Goal: Task Accomplishment & Management: Complete application form

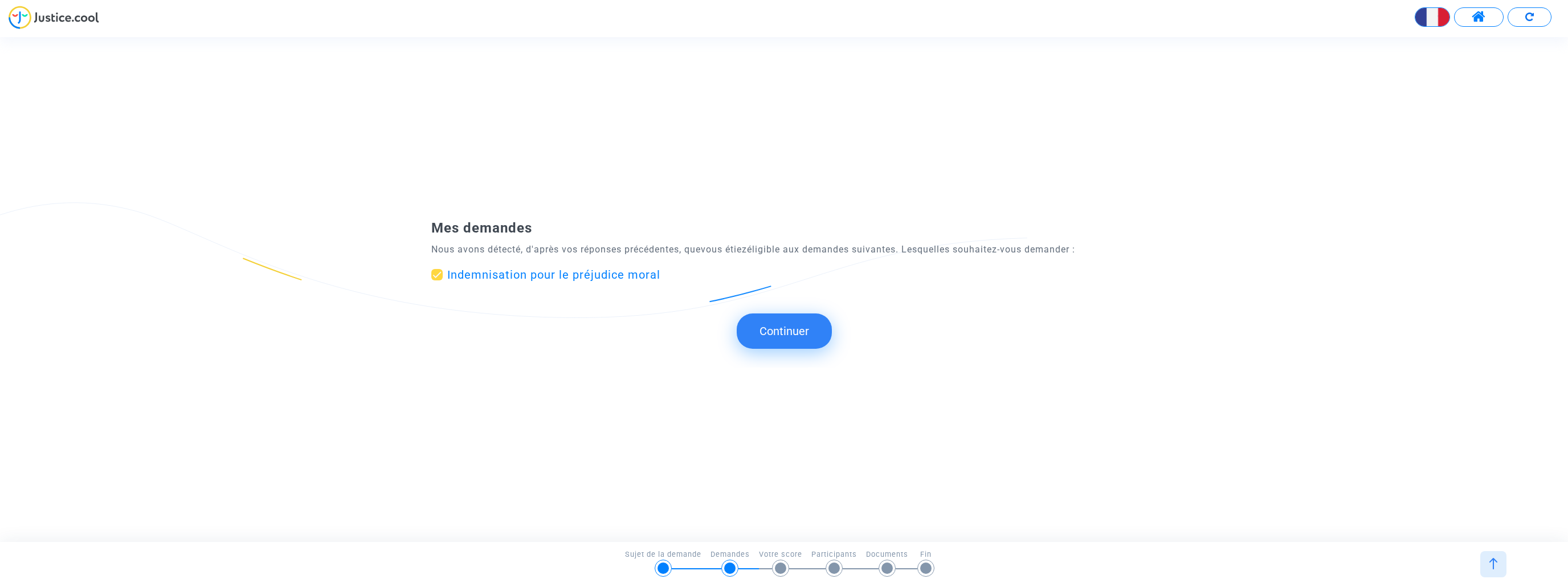
click at [794, 325] on button "Continuer" at bounding box center [784, 331] width 95 height 35
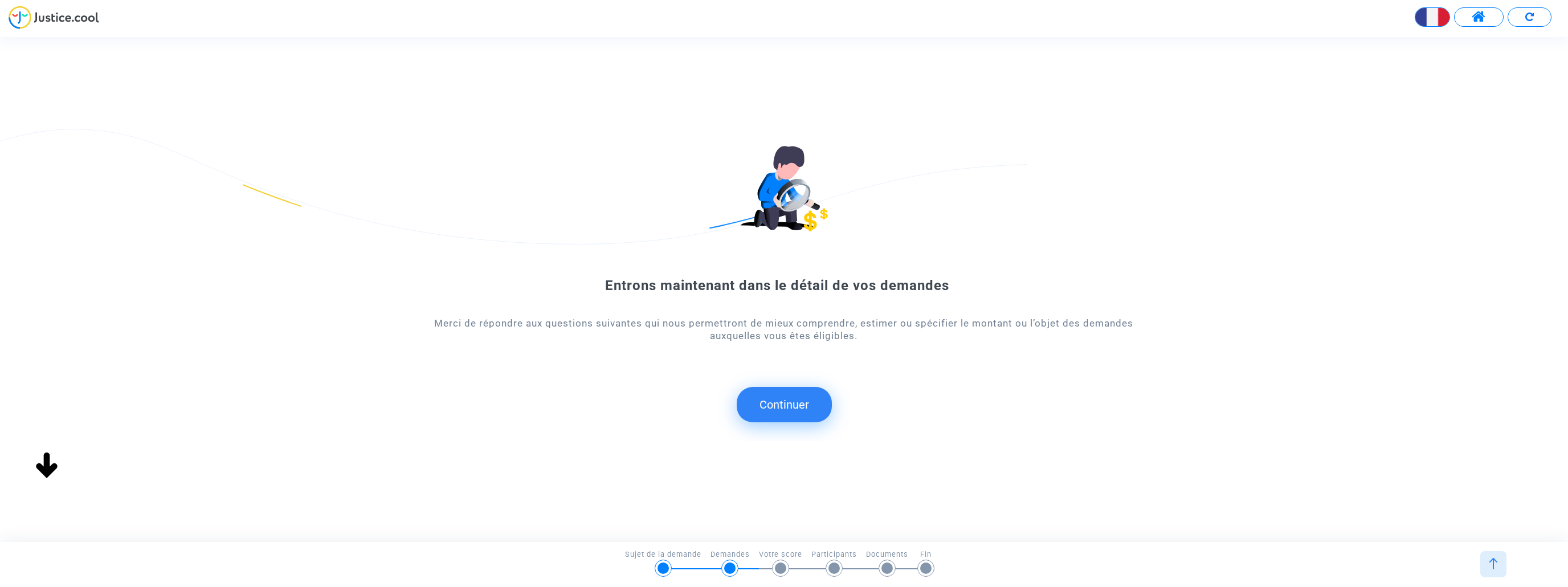
click at [773, 403] on button "Continuer" at bounding box center [784, 405] width 95 height 35
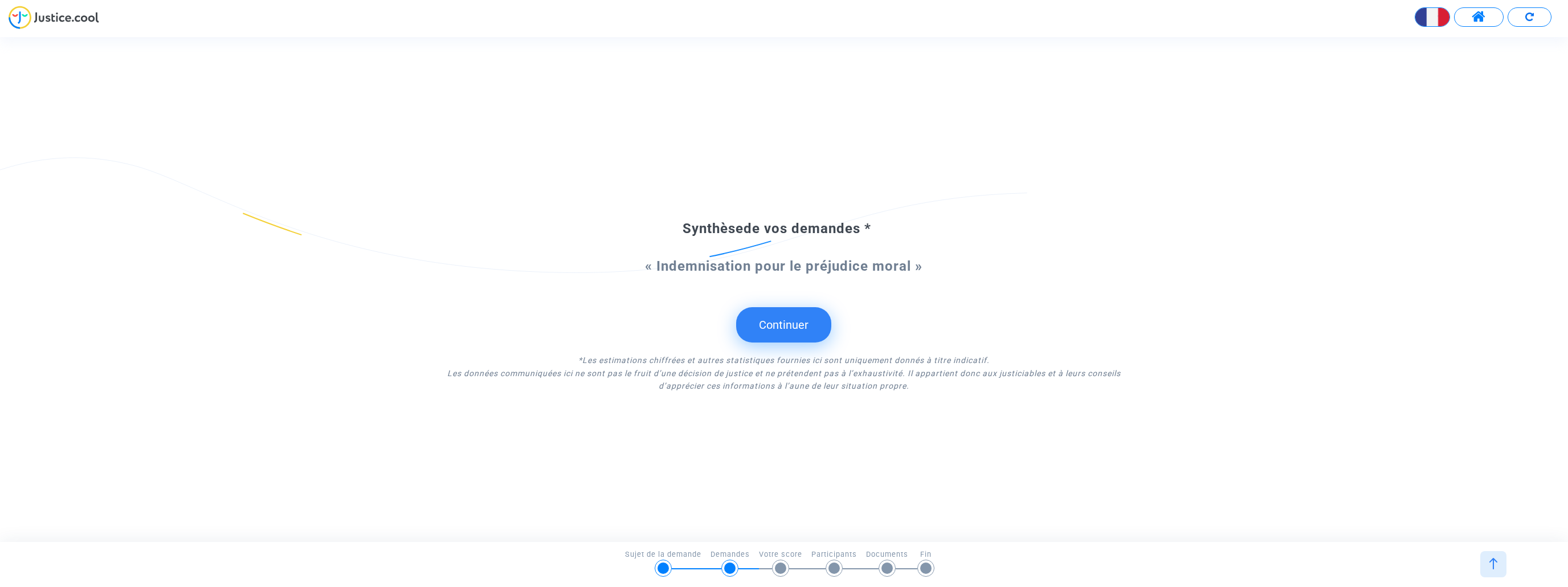
click at [791, 313] on button "Continuer" at bounding box center [783, 325] width 95 height 35
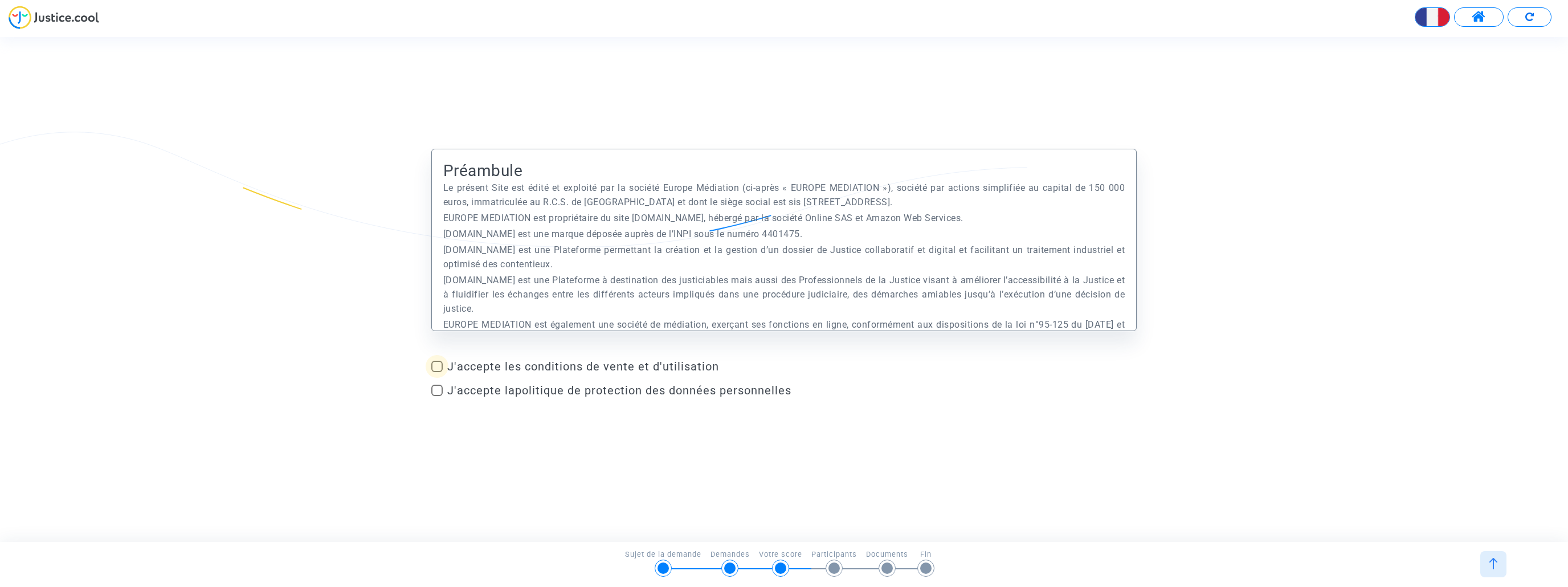
click at [475, 367] on span "J'accepte les conditions de vente et d'utilisation" at bounding box center [792, 367] width 690 height 13
click at [437, 372] on input "J'accepte les conditions de vente et d'utilisation" at bounding box center [436, 372] width 1 height 1
checkbox input "true"
click at [474, 394] on span "J'accepte la politique de protection des données personnelles" at bounding box center [619, 390] width 344 height 13
click at [437, 396] on input "J'accepte la politique de protection des données personnelles" at bounding box center [436, 396] width 1 height 1
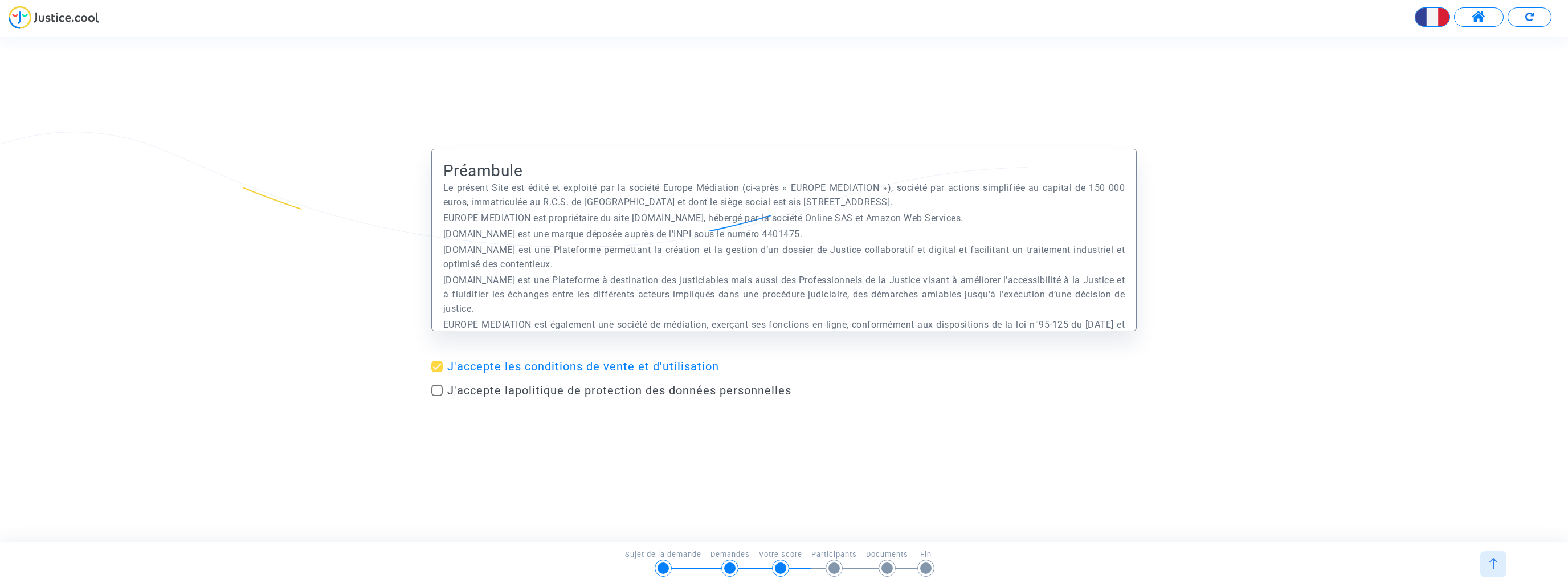
checkbox input "true"
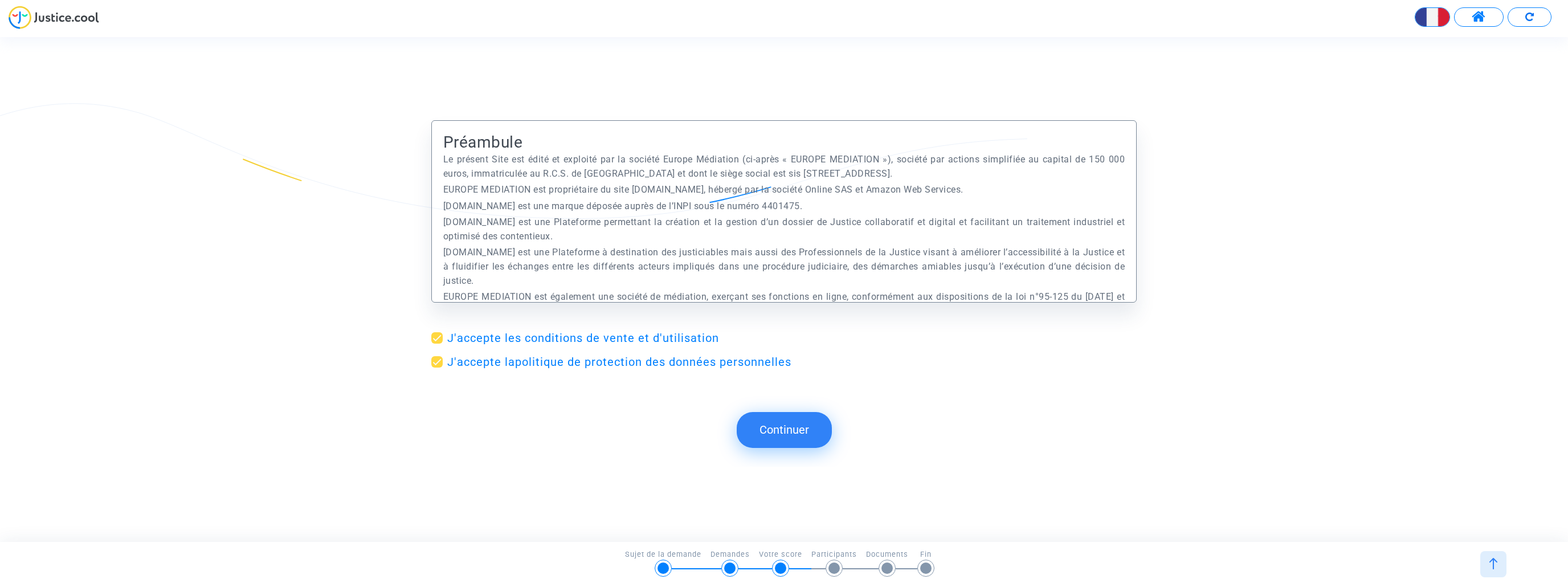
click at [772, 419] on button "Continuer" at bounding box center [784, 430] width 95 height 35
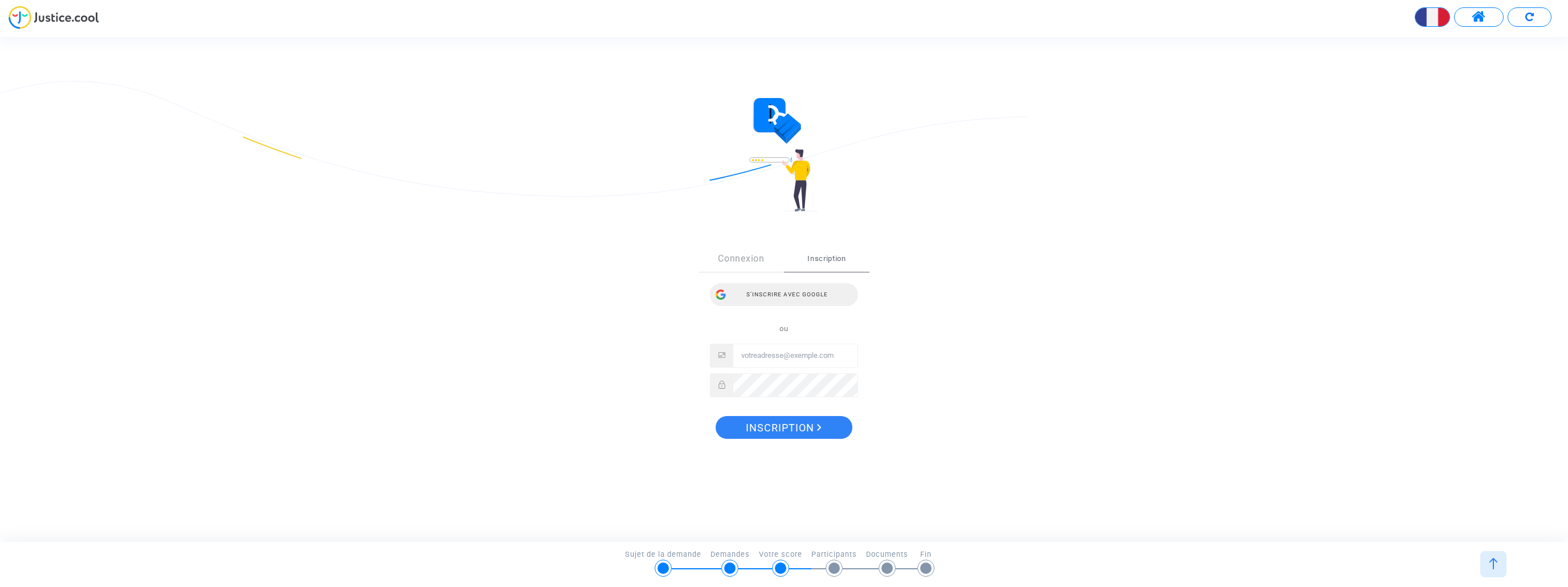
click at [799, 298] on div "S’inscrire avec Google" at bounding box center [783, 294] width 148 height 23
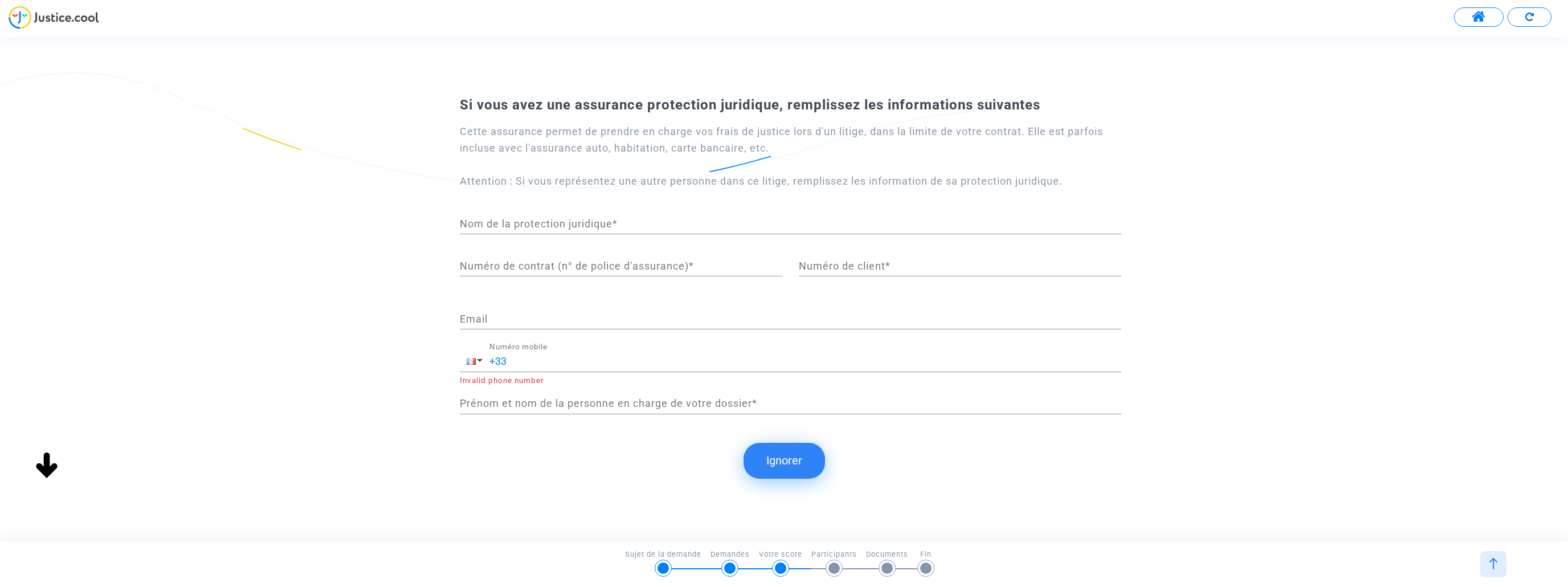
click at [582, 230] on input "Nom de la protection juridique *" at bounding box center [790, 224] width 662 height 12
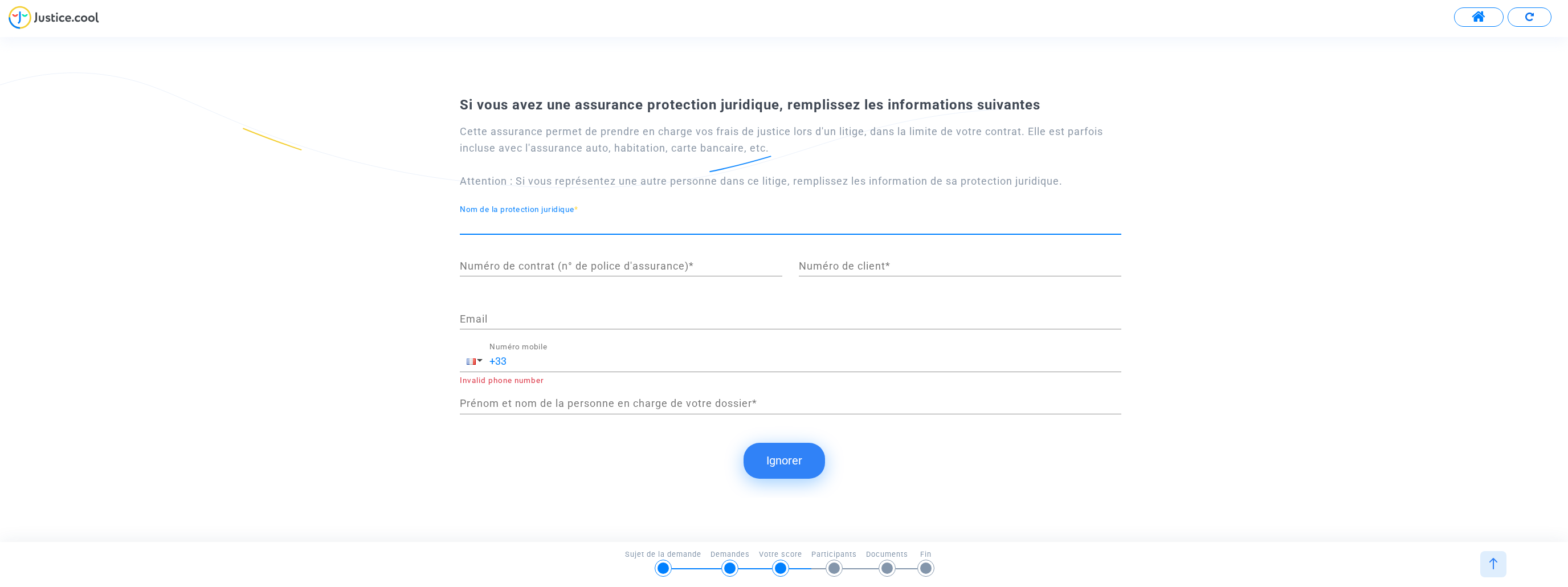
click at [380, 237] on div "Si vous avez une assurance protection juridique, remplissez les informations su…" at bounding box center [784, 261] width 1568 height 343
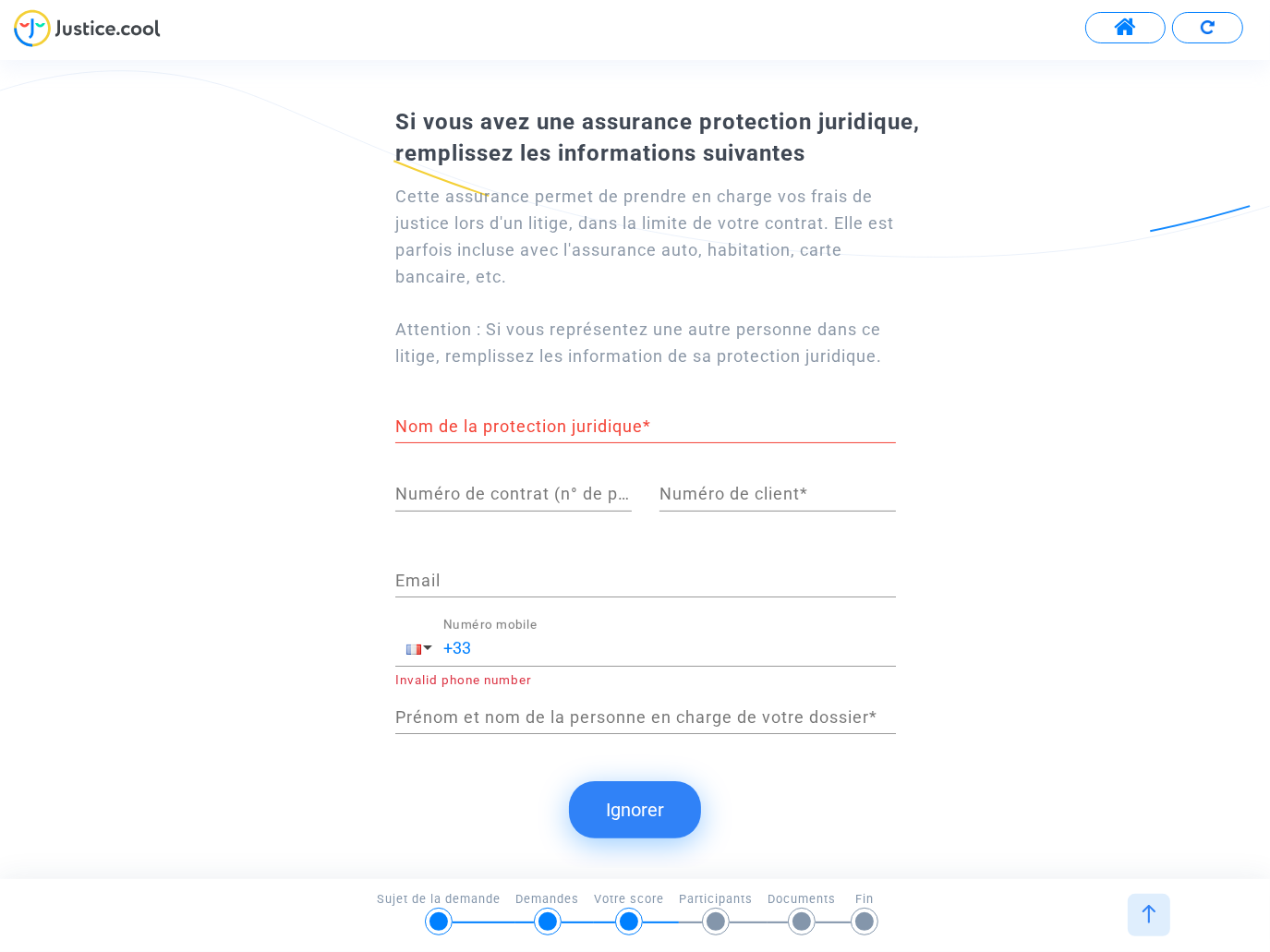
click at [632, 808] on button "Ignorer" at bounding box center [635, 810] width 132 height 57
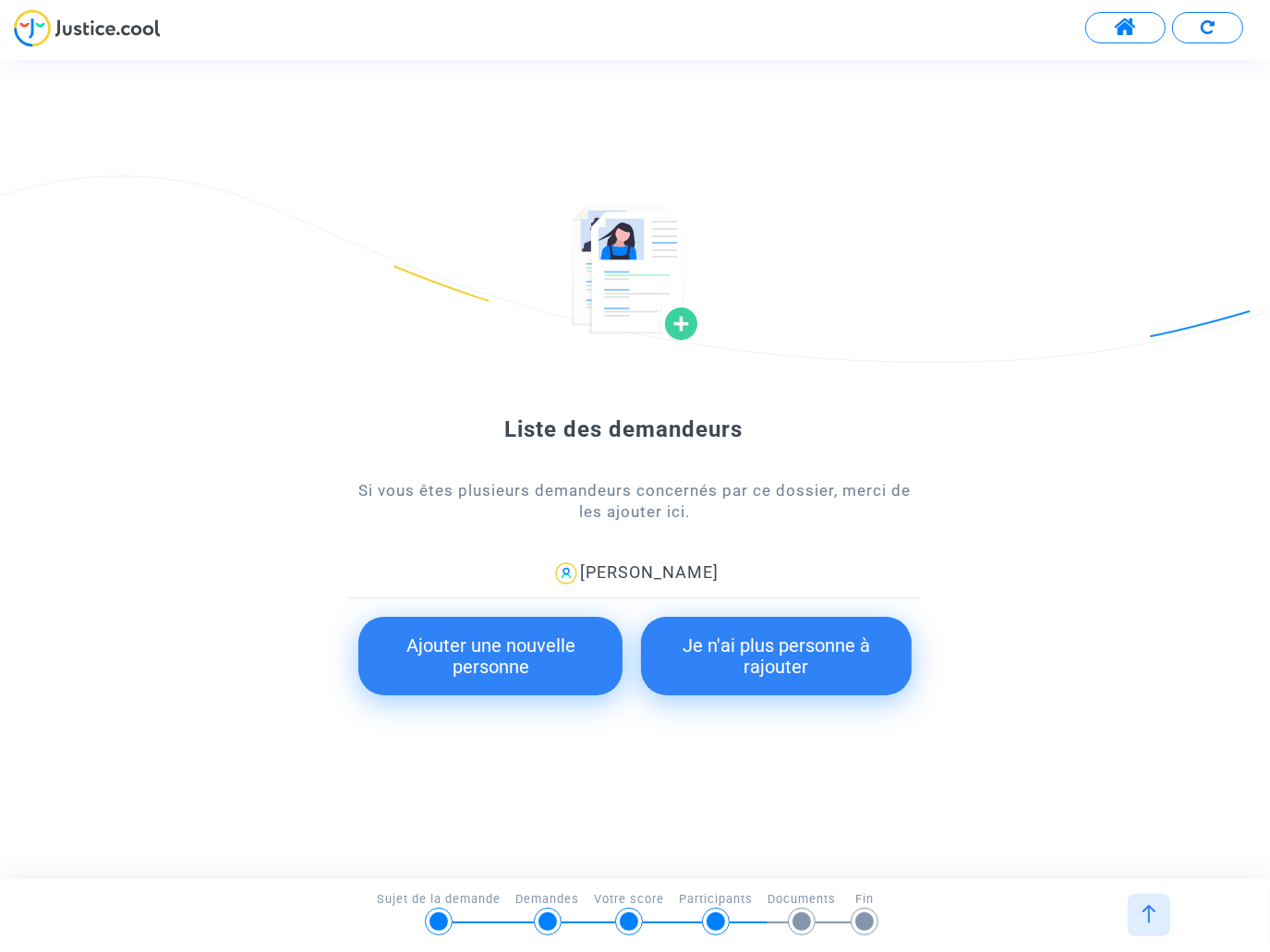
click at [548, 679] on button "Ajouter une nouvelle personne" at bounding box center [490, 656] width 264 height 79
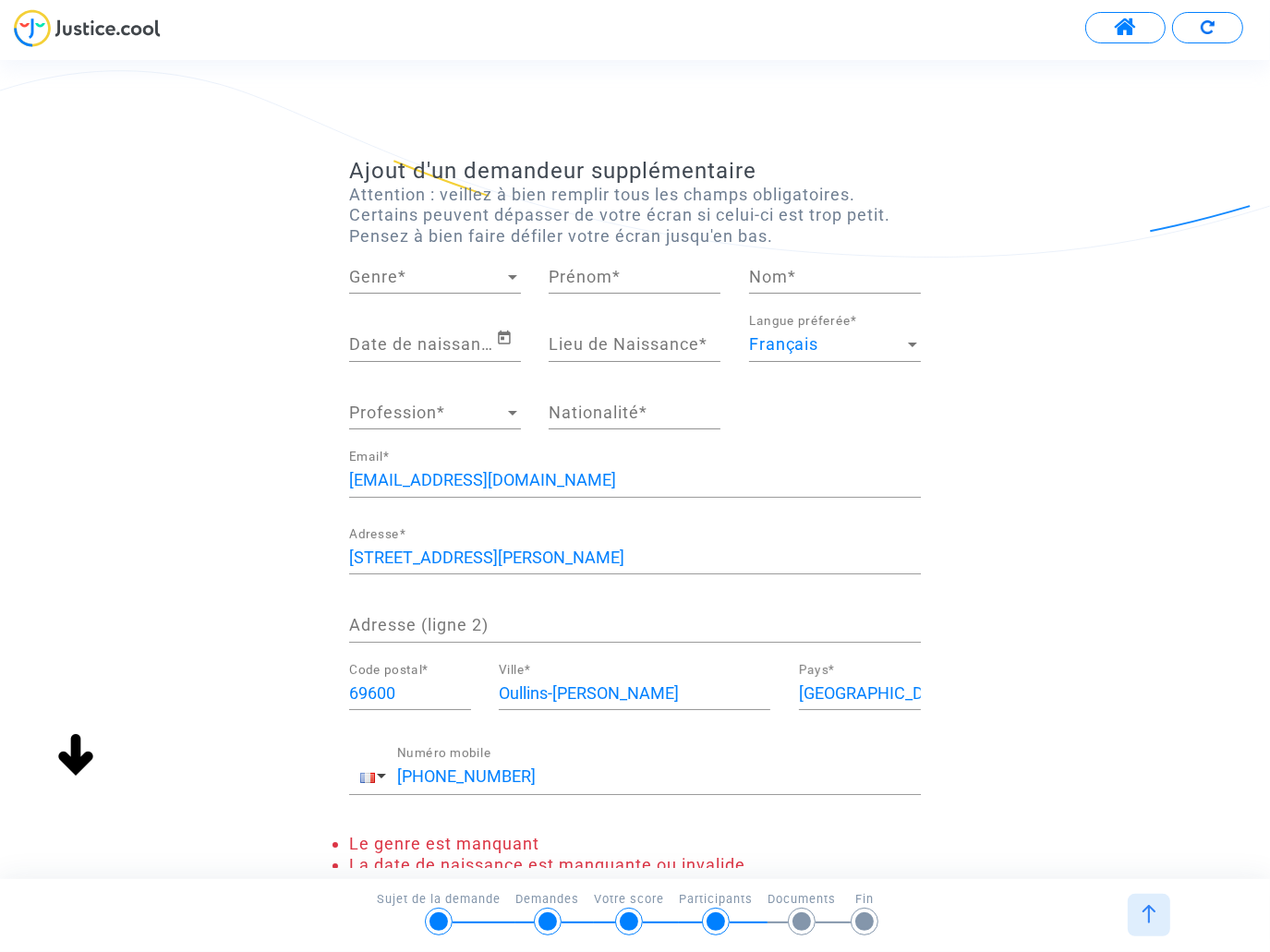
click at [433, 276] on span "Genre" at bounding box center [426, 276] width 155 height 19
click at [433, 276] on span "Madame" at bounding box center [435, 276] width 172 height 50
click at [580, 272] on input "Prénom *" at bounding box center [635, 276] width 172 height 19
type input "Marine"
type input "Blain"
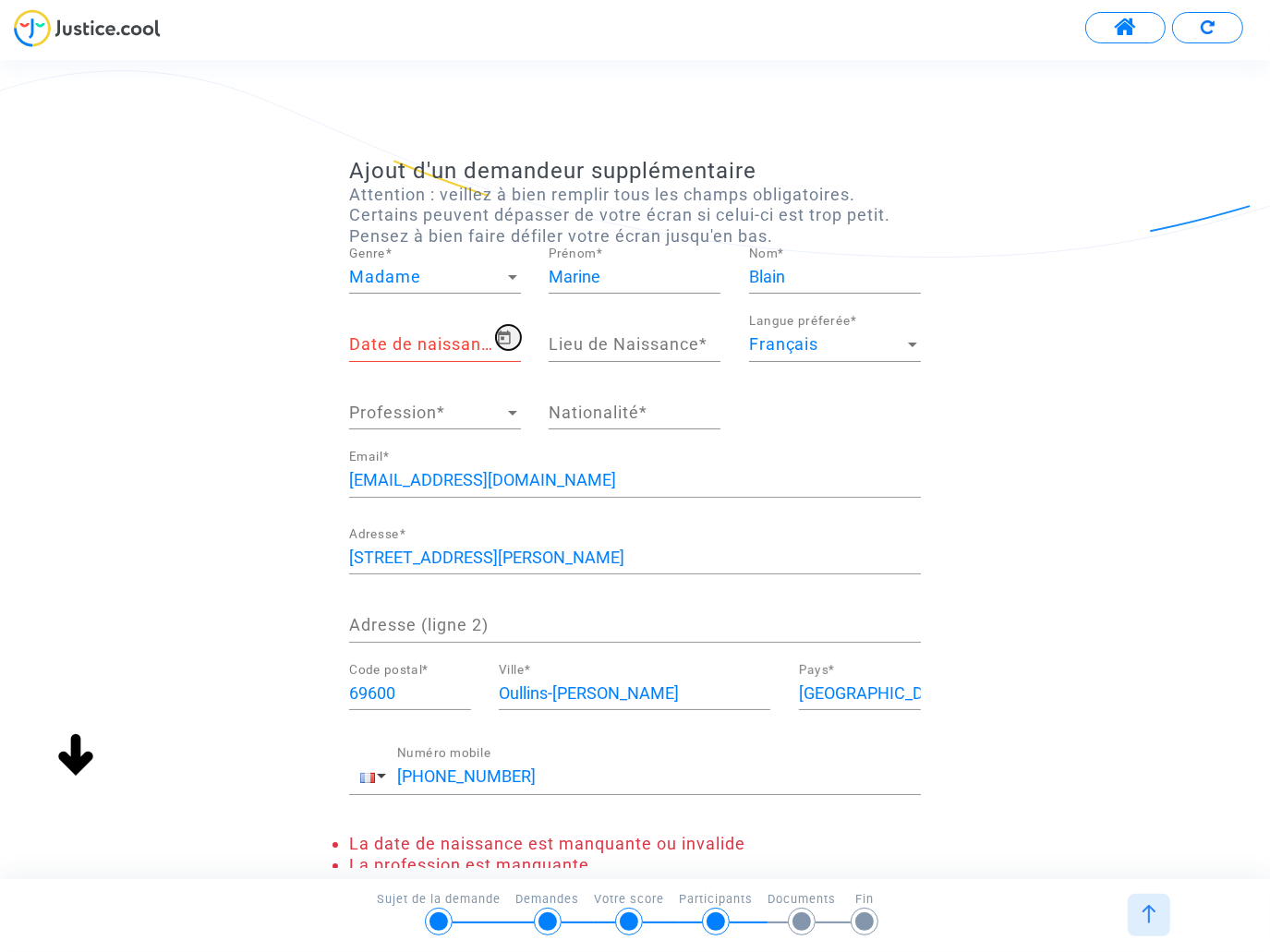
click at [498, 342] on icon "Open calendar" at bounding box center [504, 337] width 17 height 22
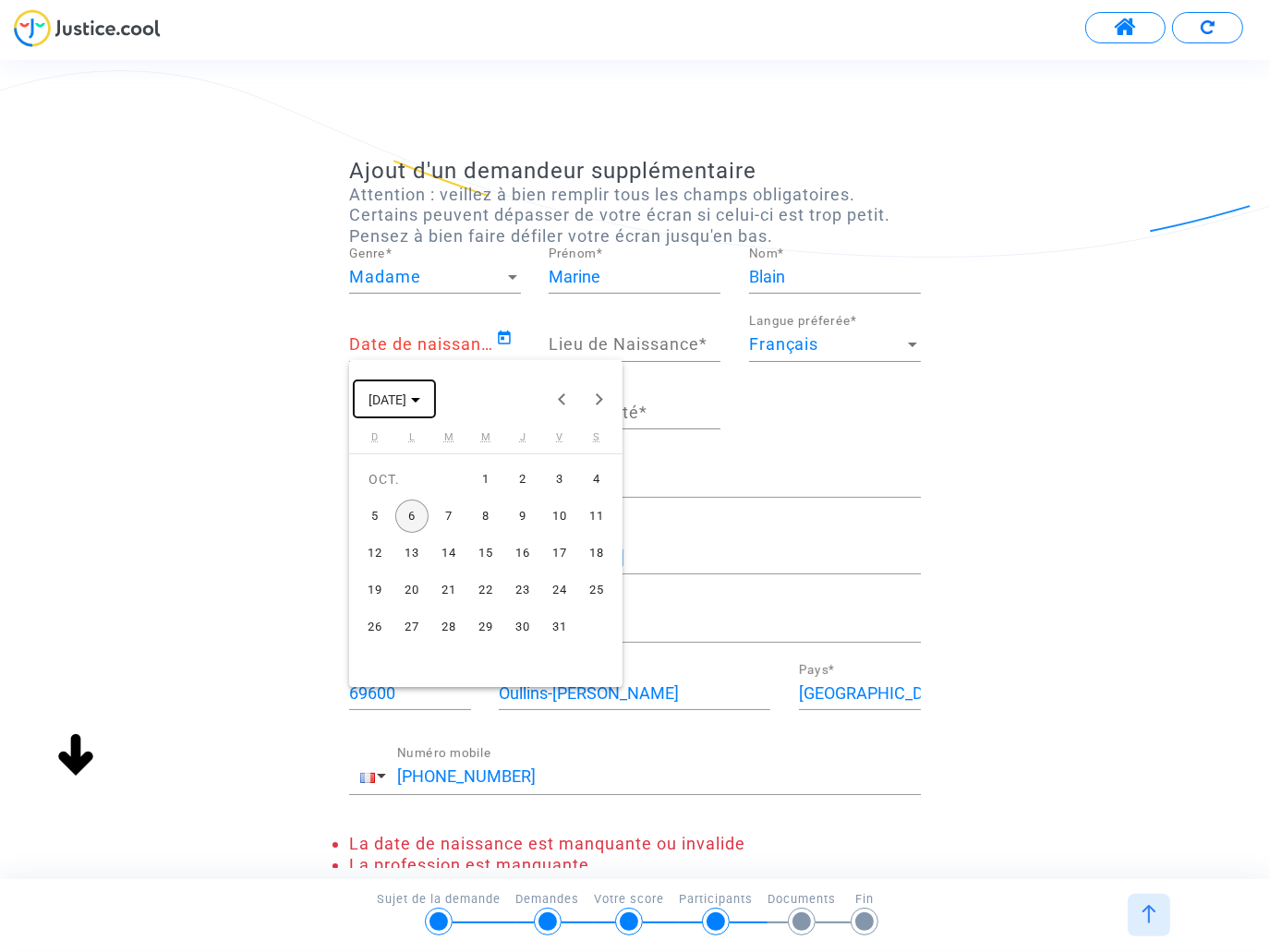
click at [435, 390] on button "OCT. 2025" at bounding box center [395, 399] width 81 height 37
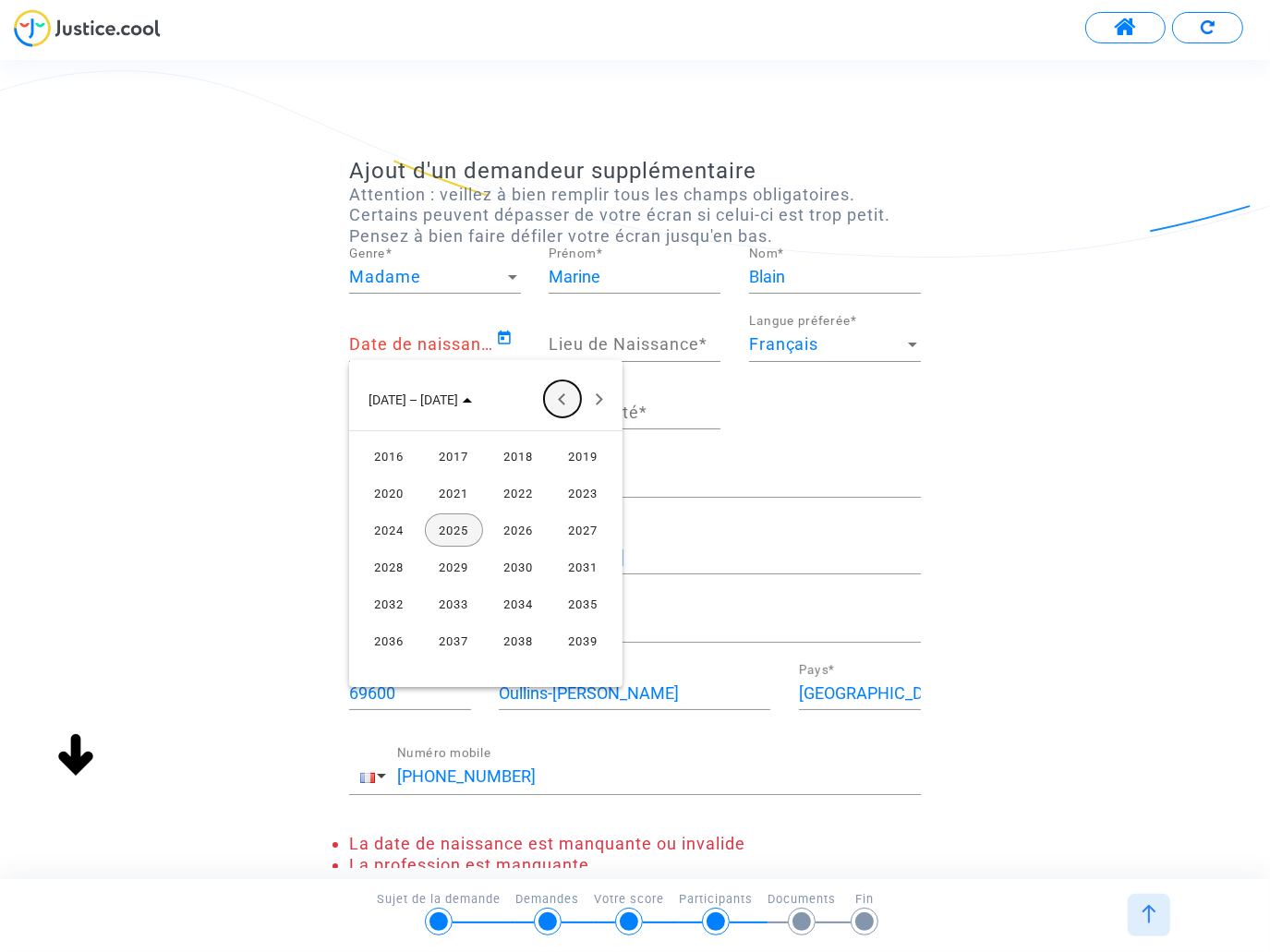
click at [565, 400] on button "Previous 24 years" at bounding box center [561, 399] width 37 height 37
click at [390, 490] on div "1996" at bounding box center [389, 493] width 58 height 34
click at [514, 526] on div "JUIL." at bounding box center [518, 530] width 58 height 34
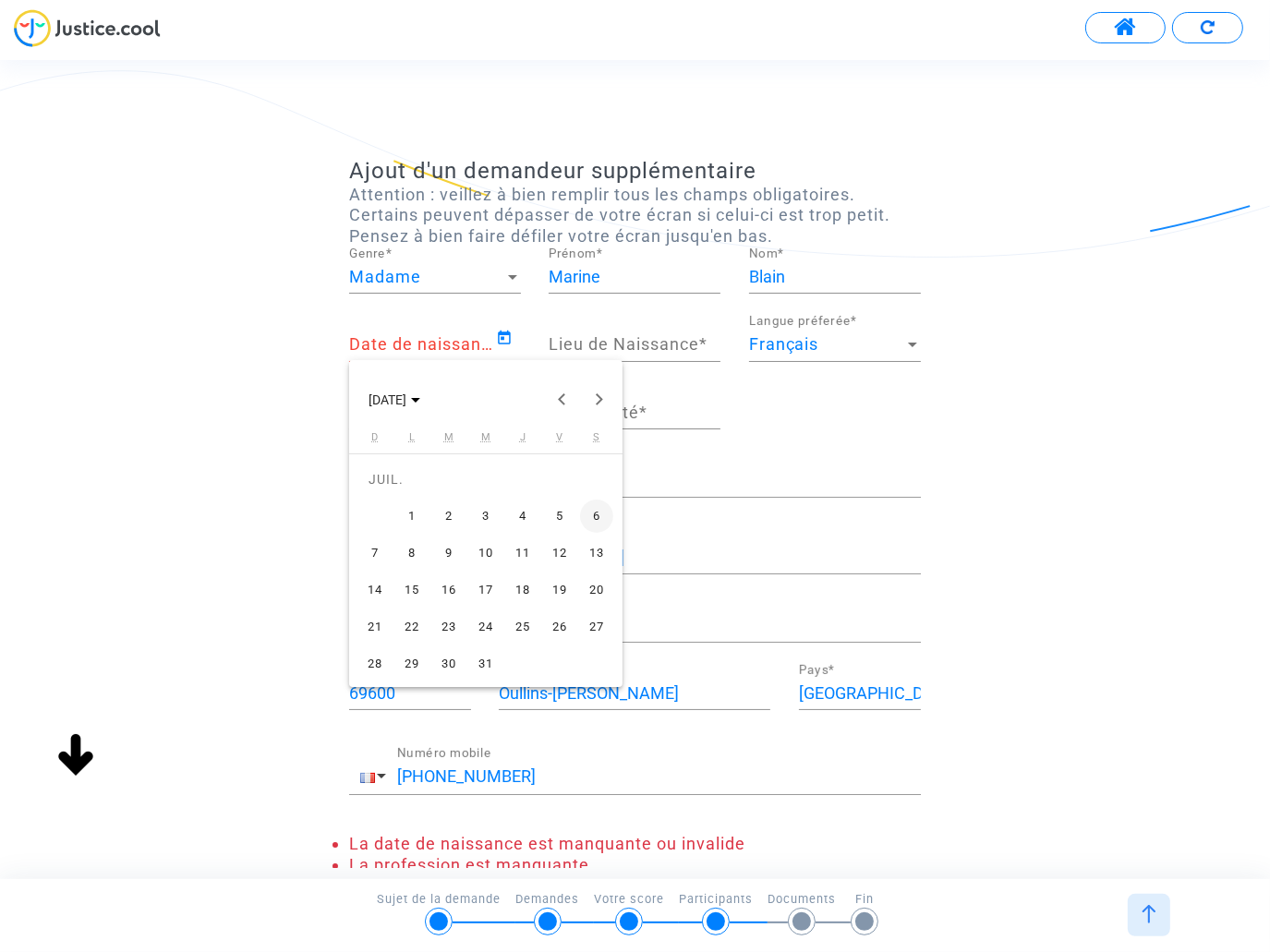
click at [530, 586] on div "18" at bounding box center [523, 590] width 34 height 34
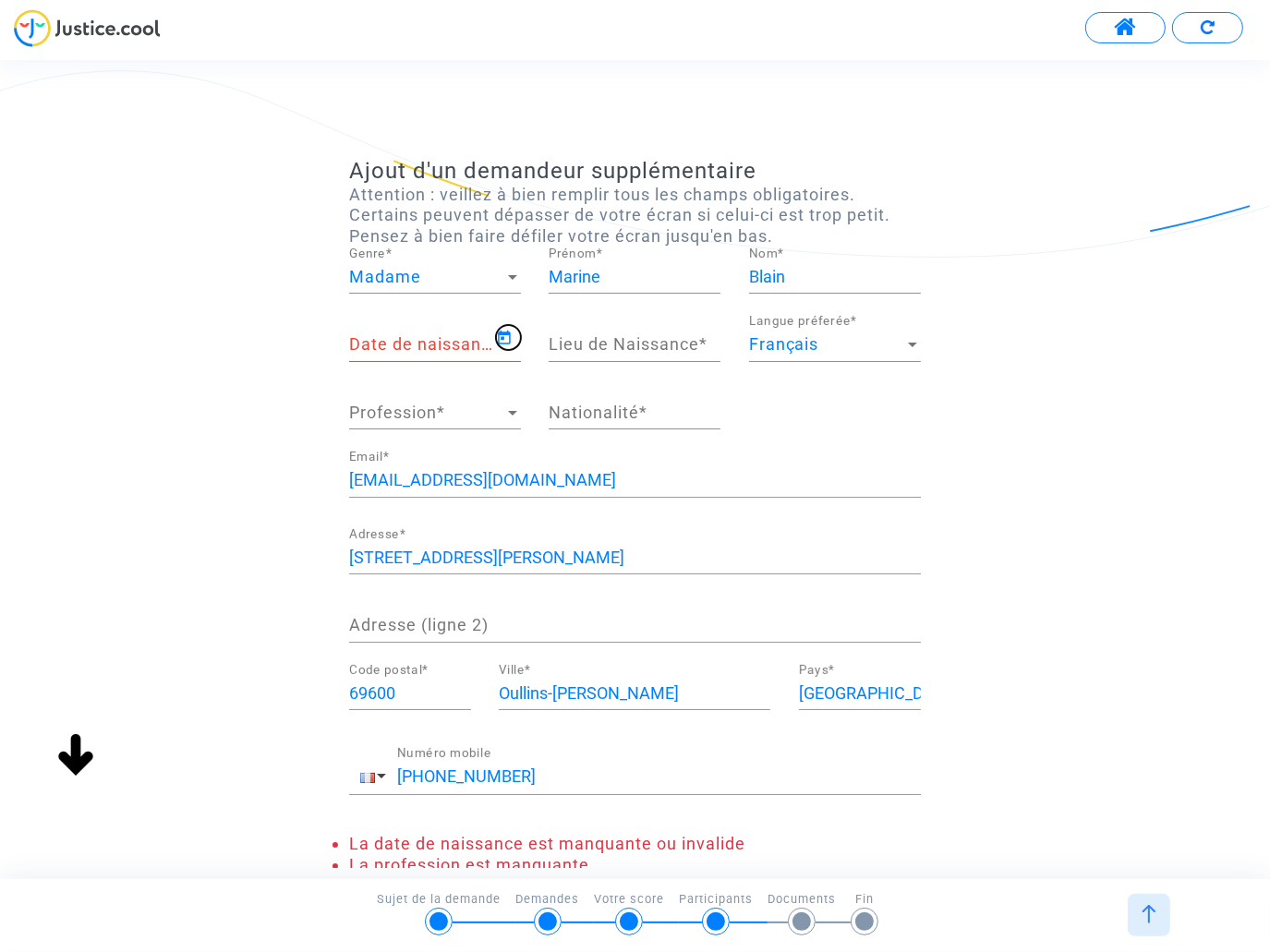
type input "18/07/1996"
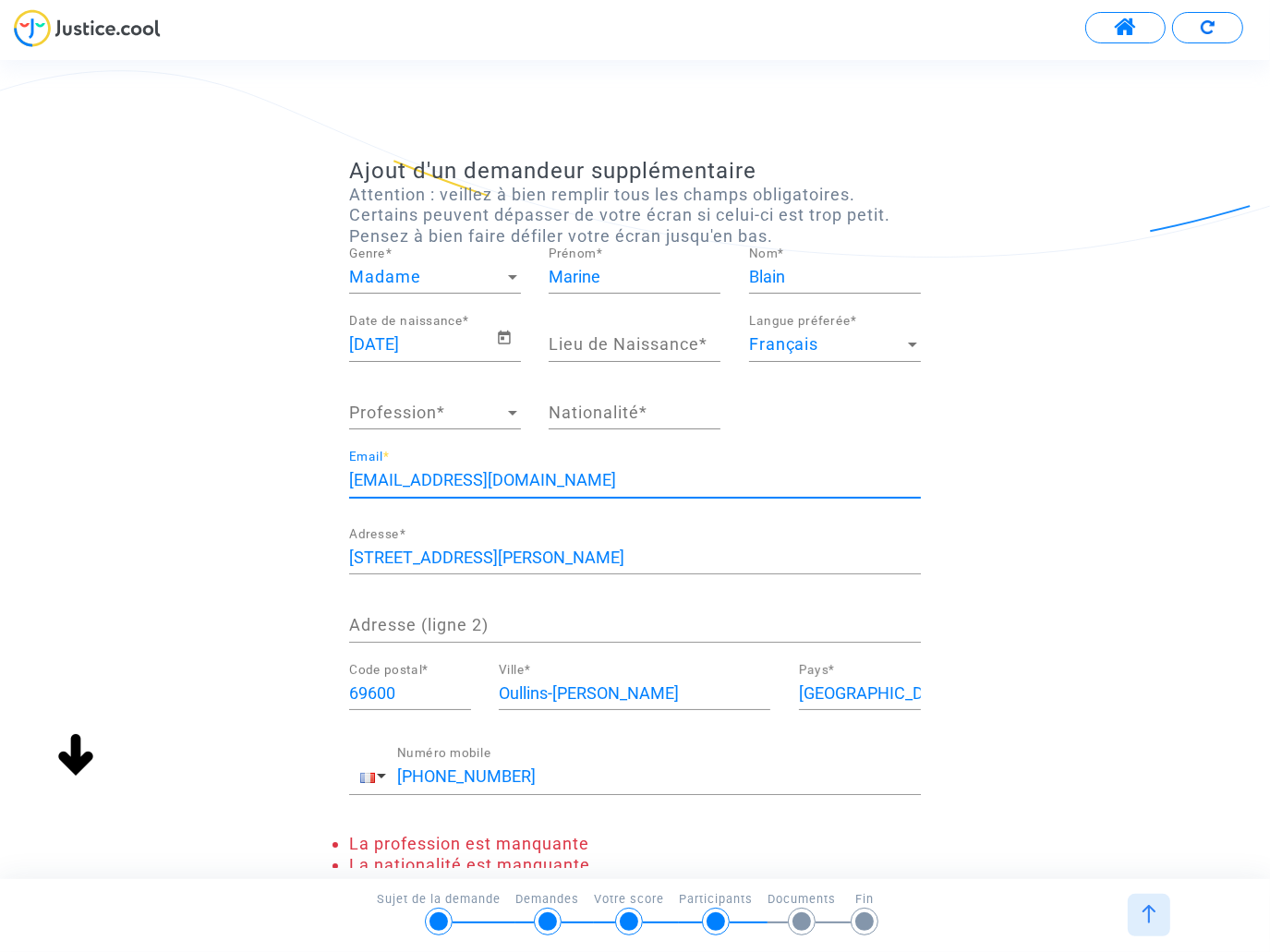
drag, startPoint x: 497, startPoint y: 484, endPoint x: 211, endPoint y: 479, distance: 286.0
click at [211, 479] on div "Ajout d'un demandeur supplémentaire Attention : veillez à bien remplir tous les…" at bounding box center [635, 575] width 1270 height 836
type input "marine-blain@orange.fr"
click at [211, 481] on div "Ajout d'un demandeur supplémentaire Attention : veillez à bien remplir tous les…" at bounding box center [635, 575] width 1270 height 836
click at [417, 416] on span "Profession" at bounding box center [426, 412] width 155 height 19
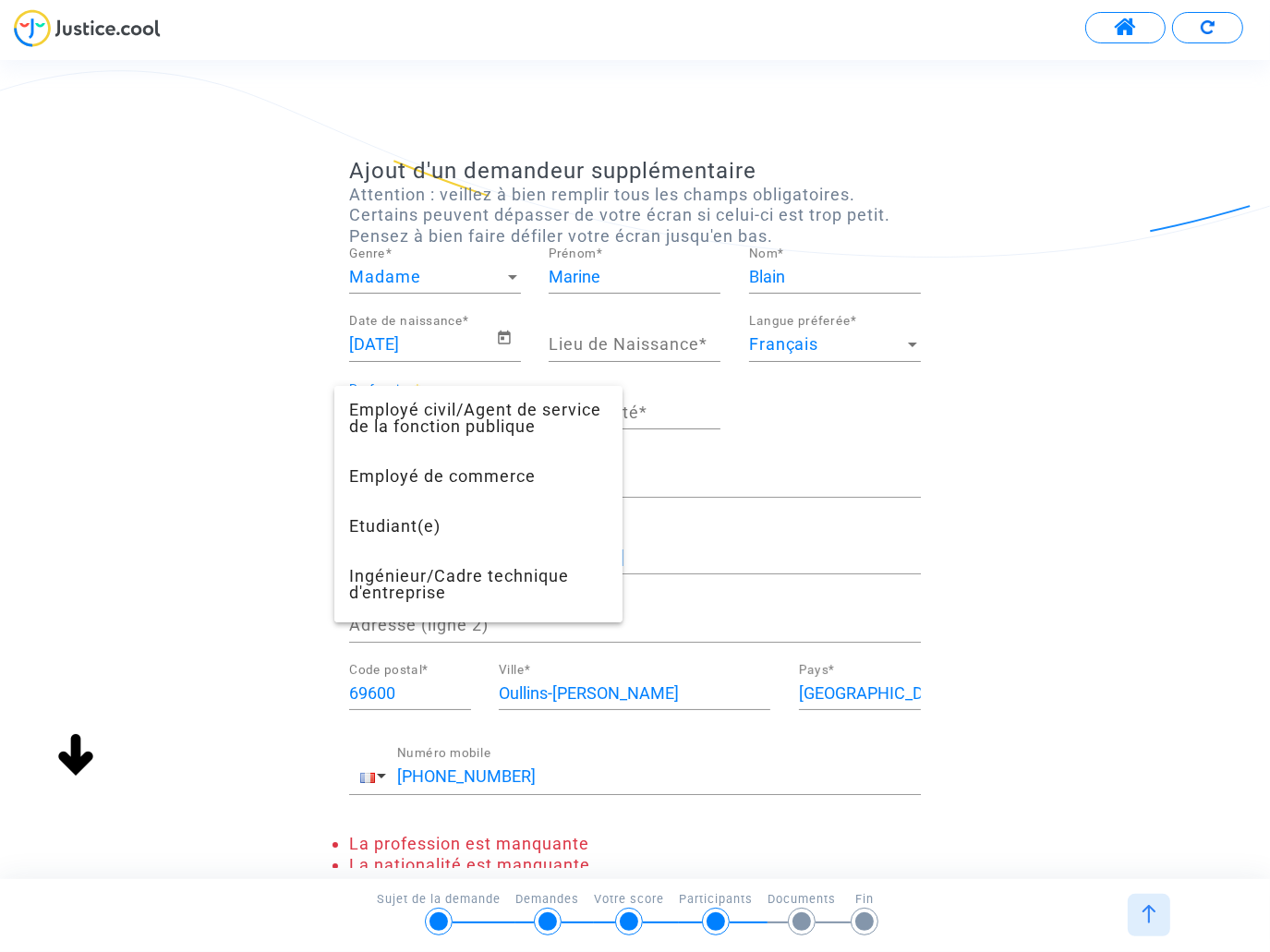
scroll to position [554, 0]
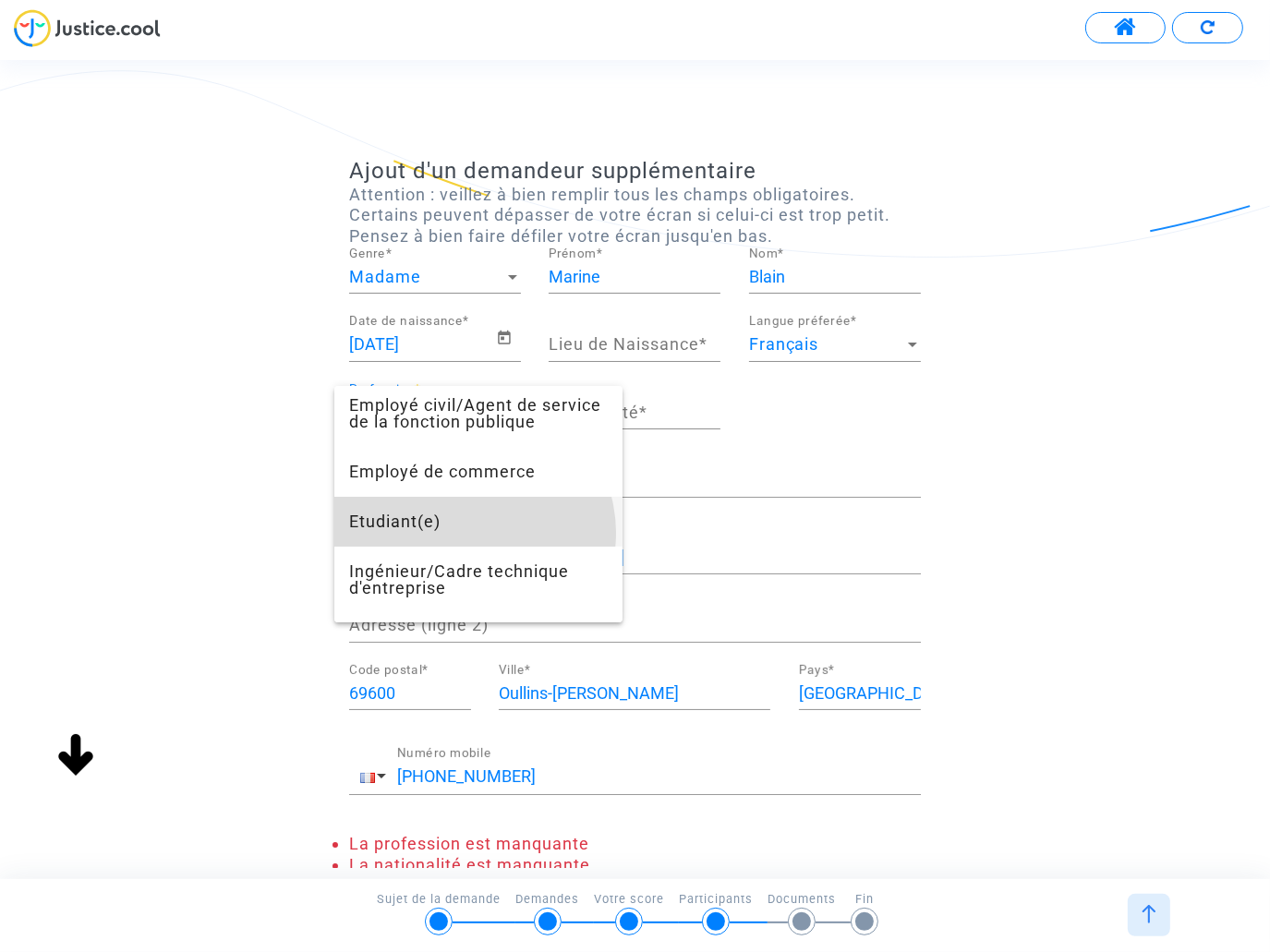
click at [473, 547] on span "Etudiant(e)" at bounding box center [479, 522] width 259 height 50
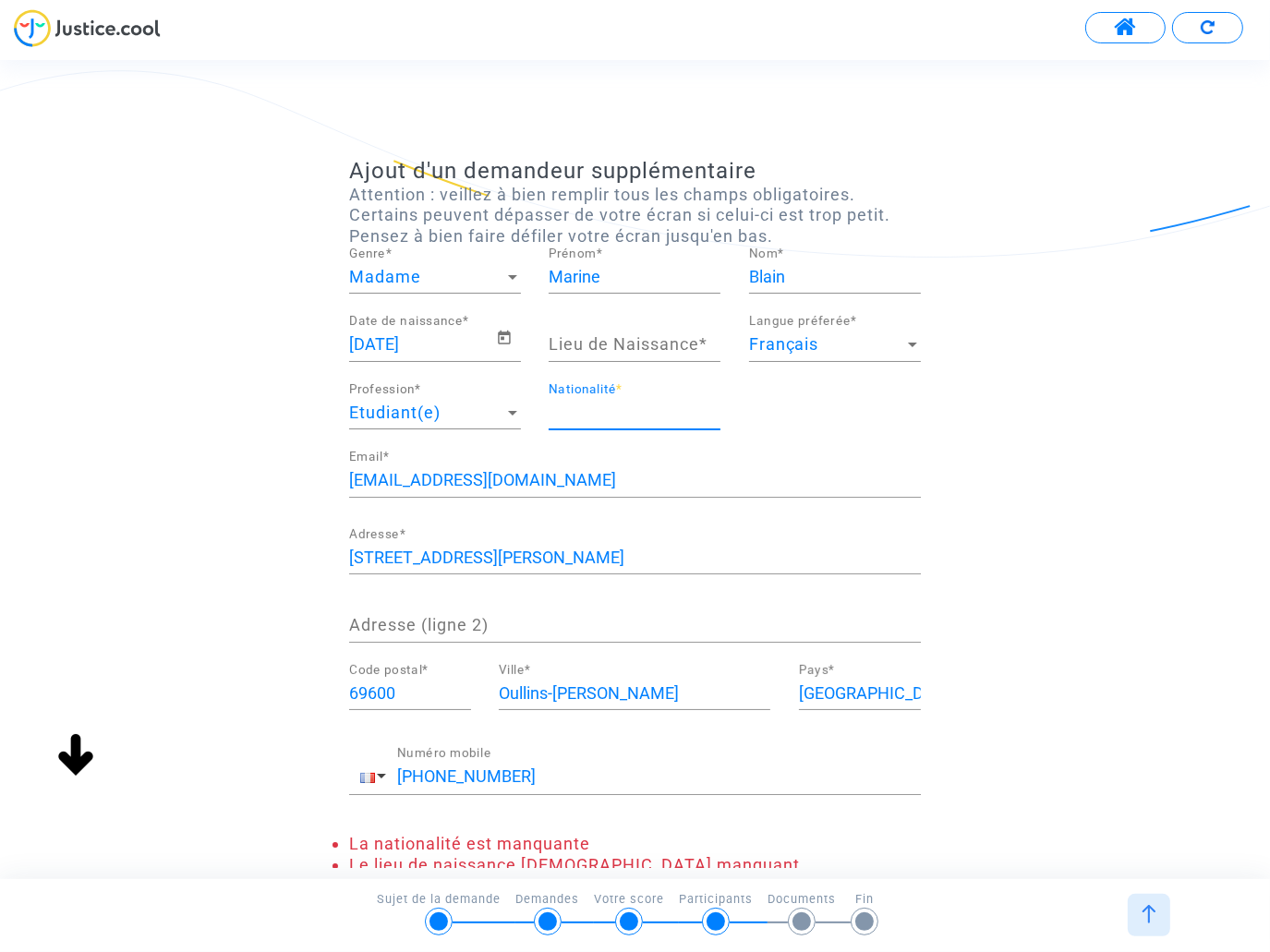
click at [587, 407] on input "Nationalité *" at bounding box center [635, 412] width 172 height 19
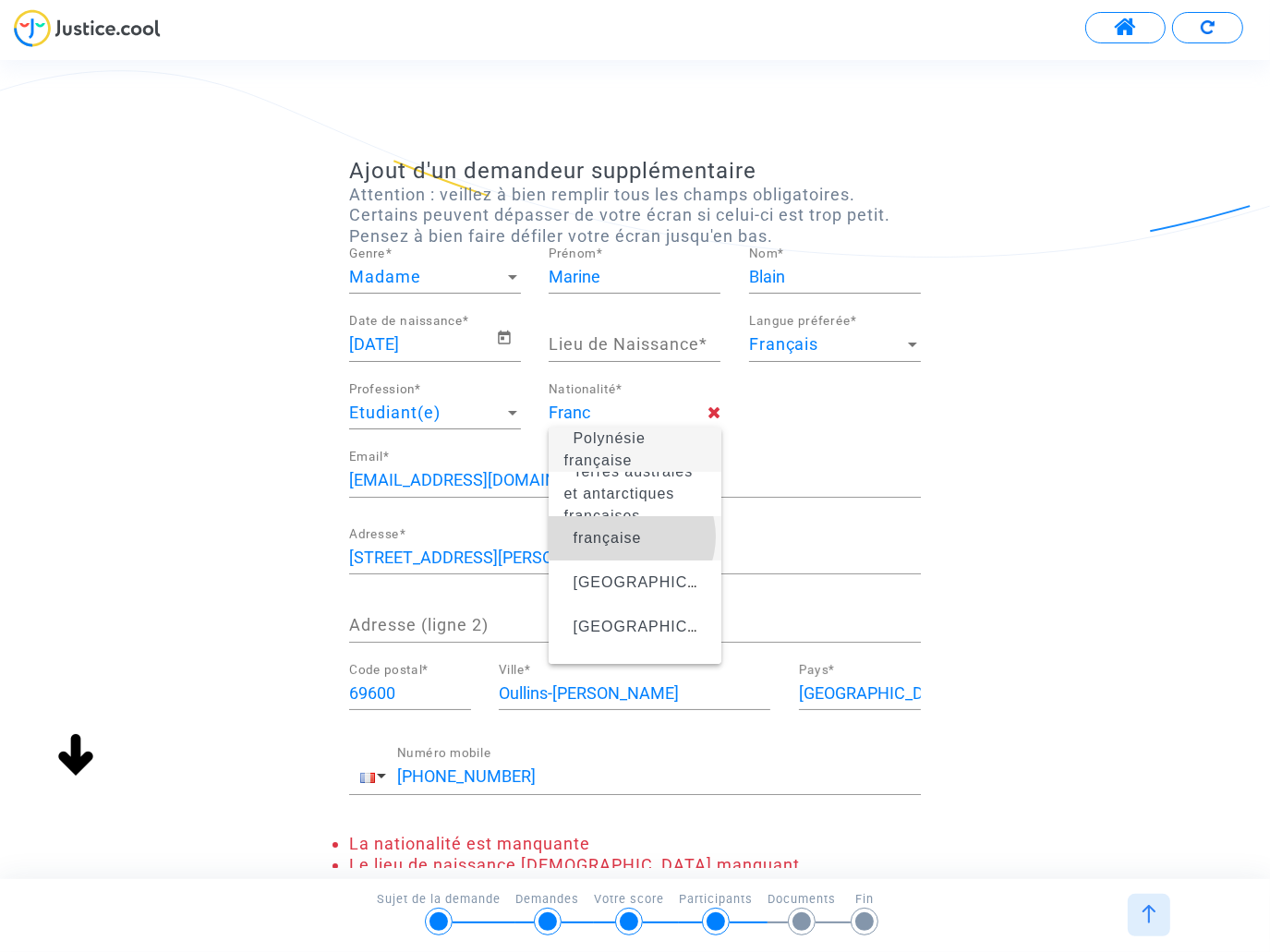
click at [631, 537] on span "française" at bounding box center [606, 538] width 68 height 16
type input "française"
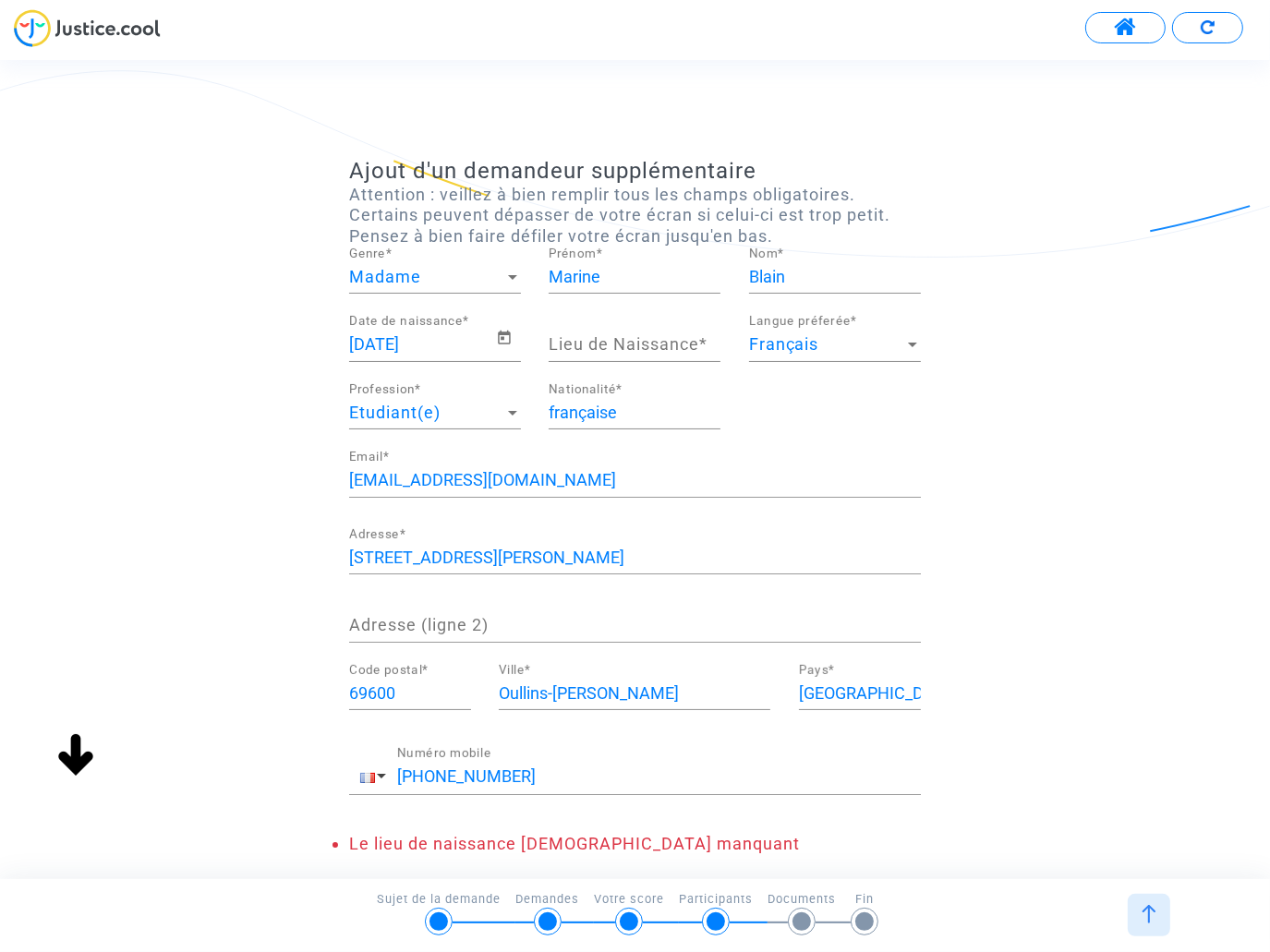
click at [576, 349] on input "Lieu de Naissance *" at bounding box center [635, 344] width 172 height 19
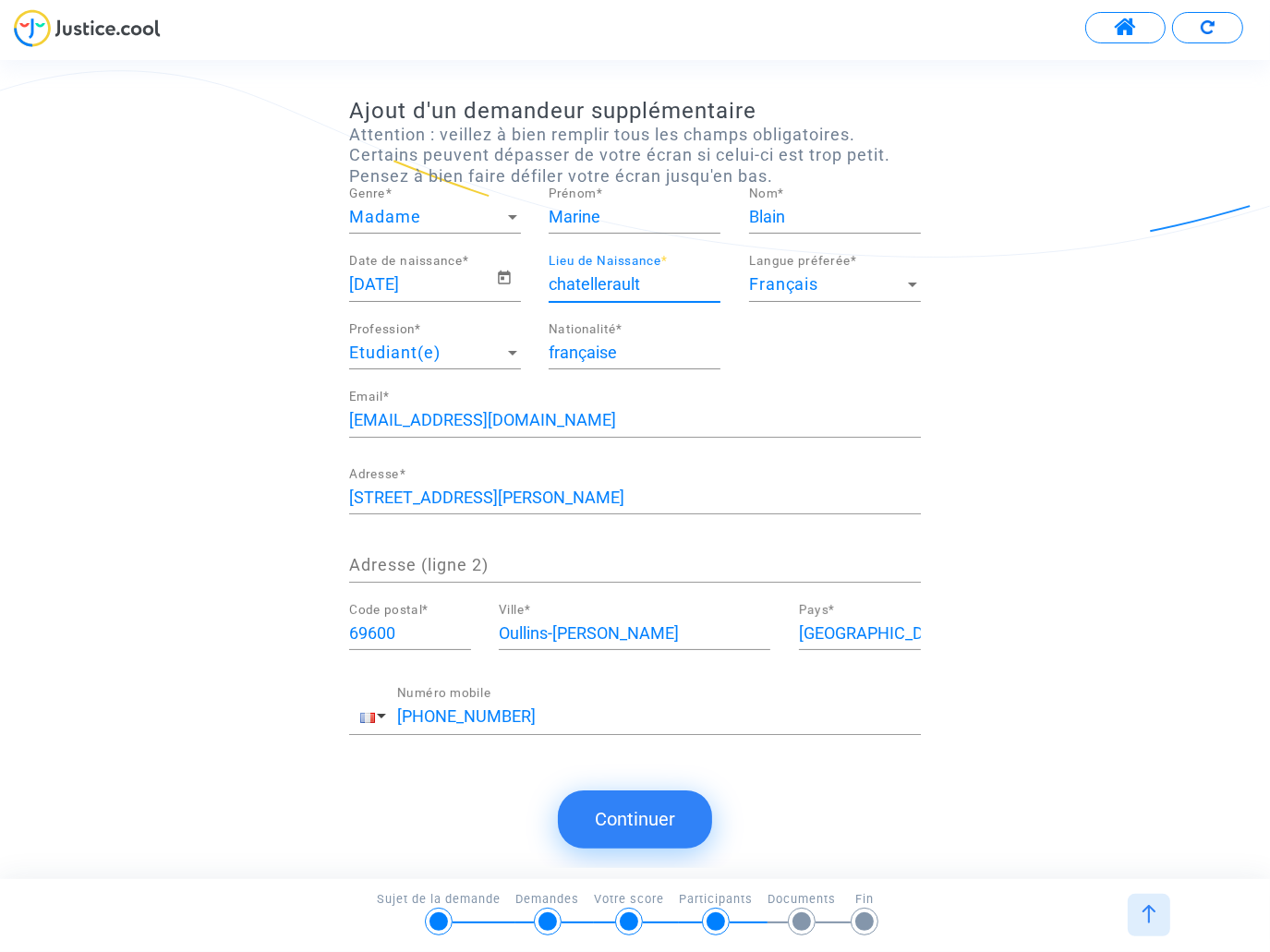
type input "chatellerault"
click at [174, 425] on div "Ajout d'un demandeur supplémentaire Attention : veillez à bien remplir tous les…" at bounding box center [635, 435] width 1270 height 676
drag, startPoint x: 527, startPoint y: 712, endPoint x: 331, endPoint y: 711, distance: 196.0
click at [331, 711] on div "Ajout d'un demandeur supplémentaire Attention : veillez à bien remplir tous les…" at bounding box center [635, 435] width 1270 height 676
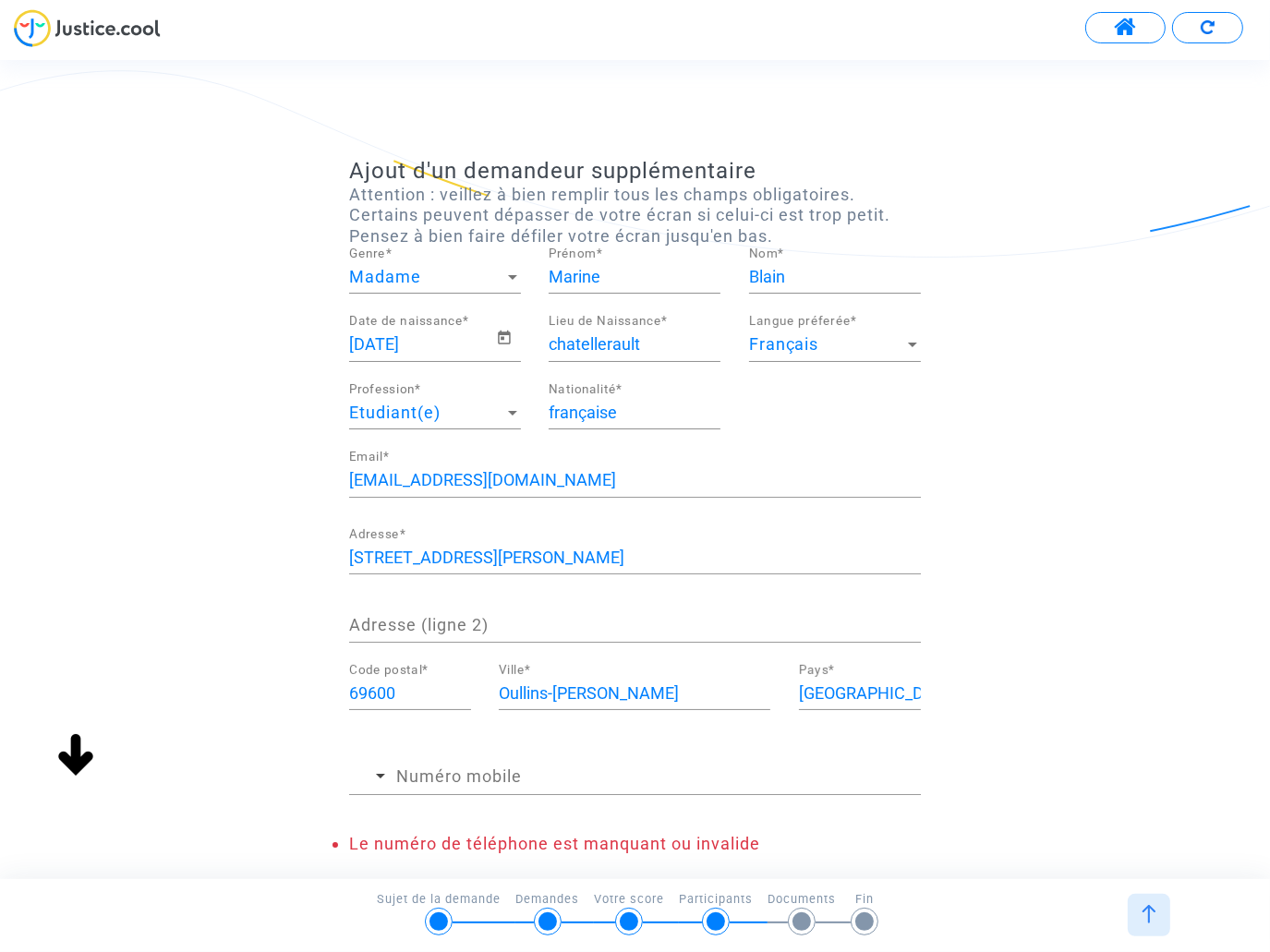
click at [208, 521] on div "Ajout d'un demandeur supplémentaire Attention : veillez à bien remplir tous les…" at bounding box center [635, 555] width 1270 height 795
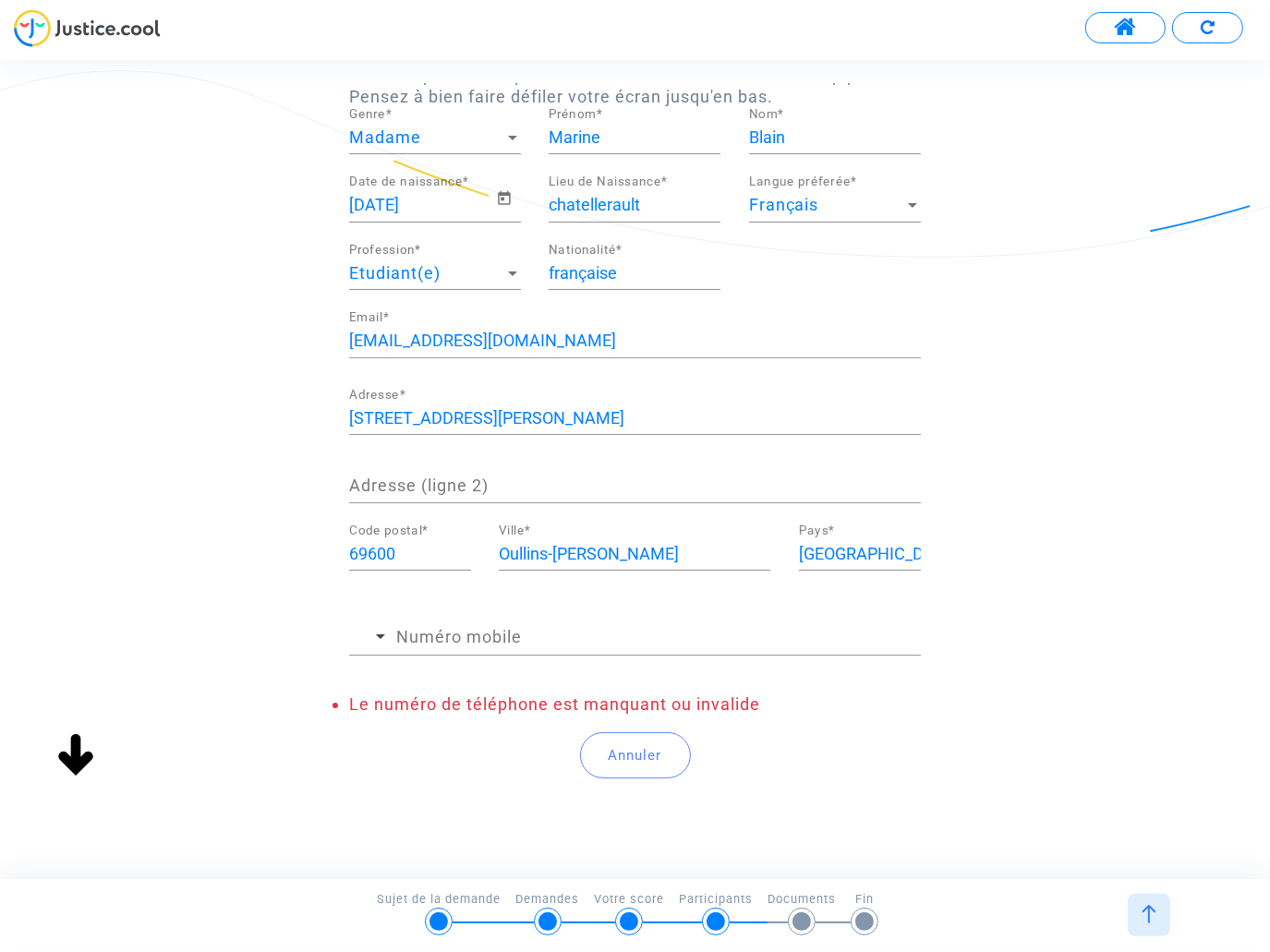
scroll to position [172, 0]
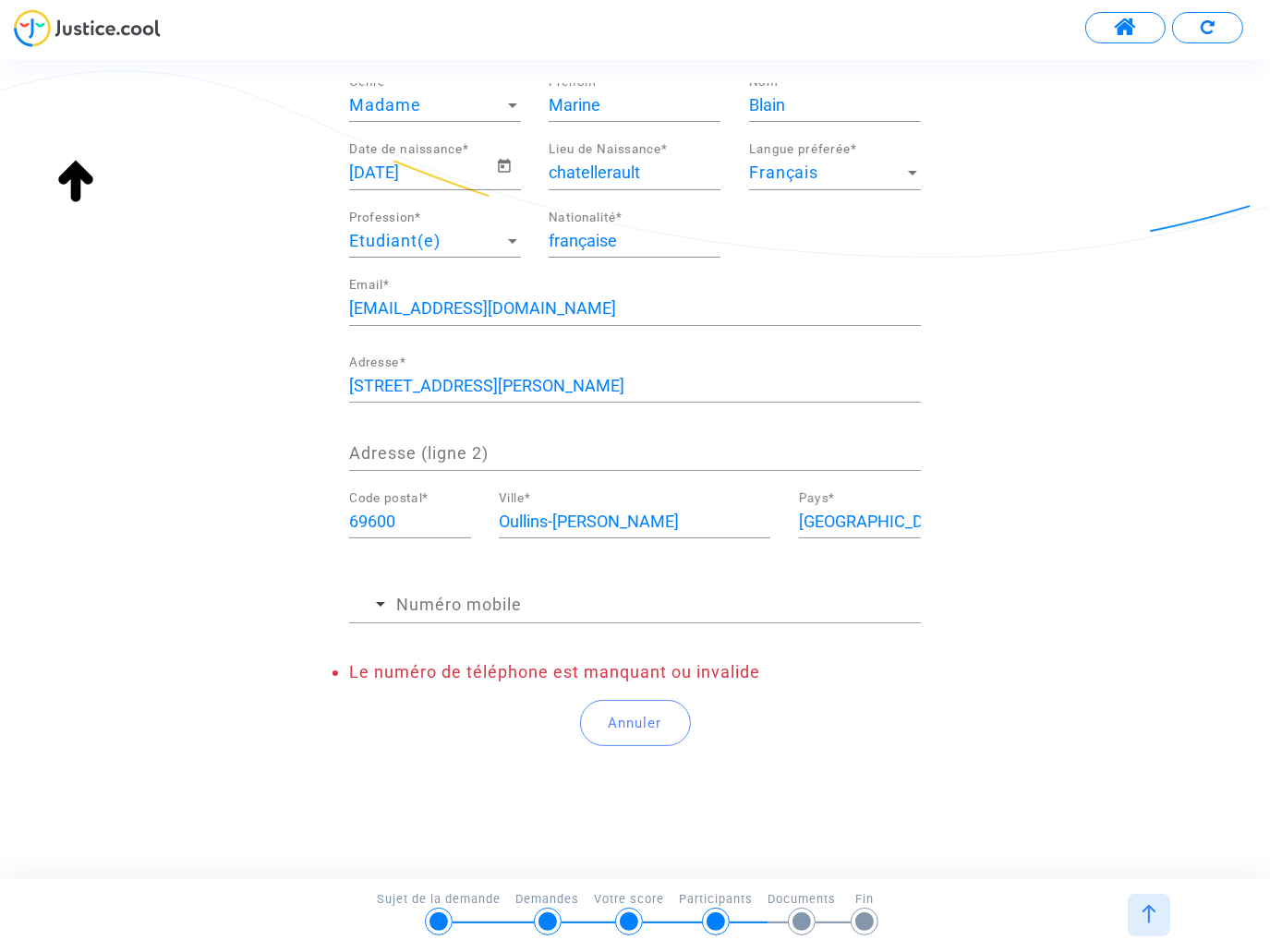
click at [437, 596] on input "Numéro mobile" at bounding box center [659, 605] width 525 height 19
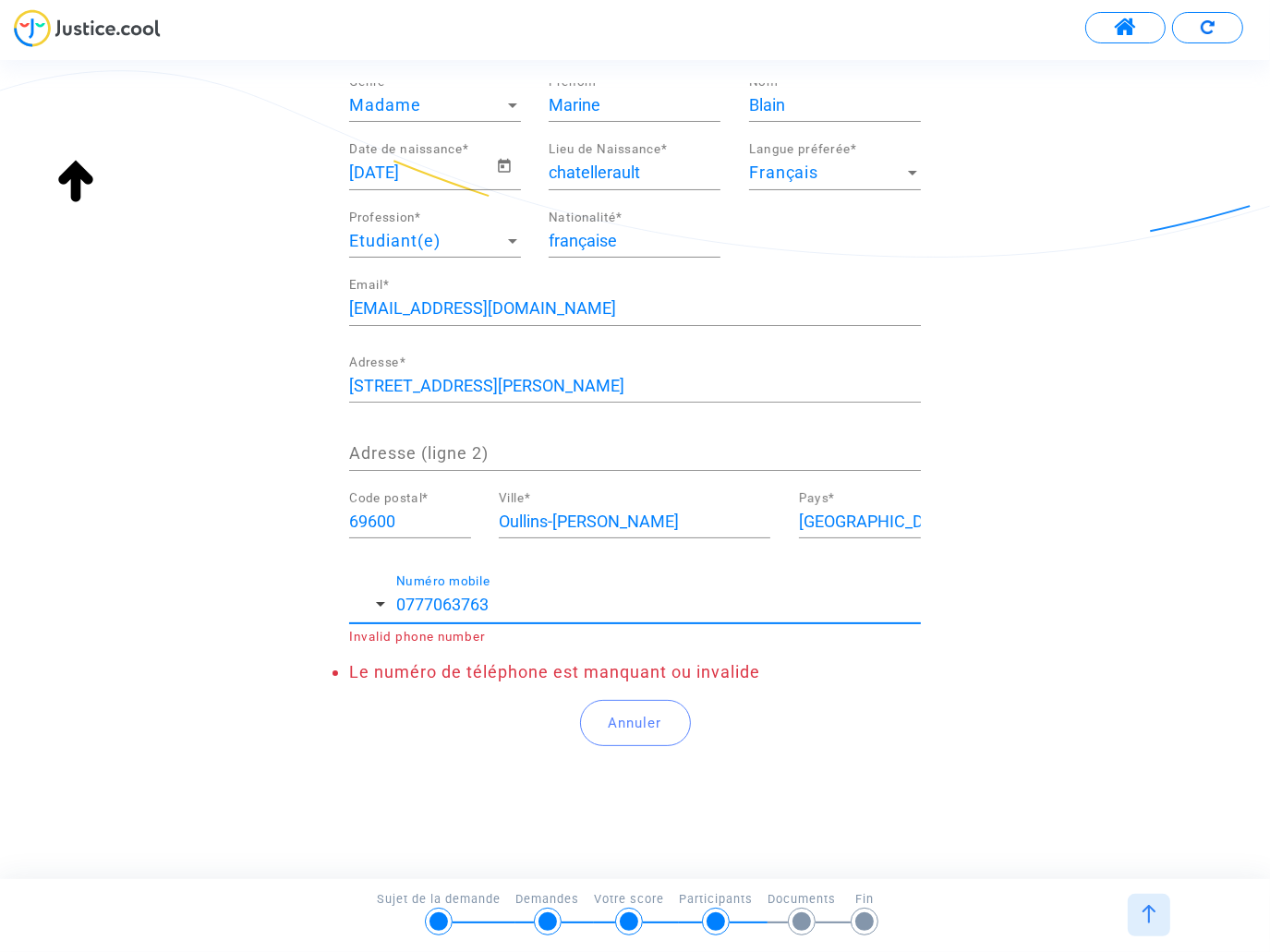
click at [229, 485] on div "Ajout d'un demandeur supplémentaire Attention : veillez à bien remplir tous les…" at bounding box center [635, 384] width 1270 height 795
click at [401, 606] on input "0777063763" at bounding box center [659, 605] width 525 height 19
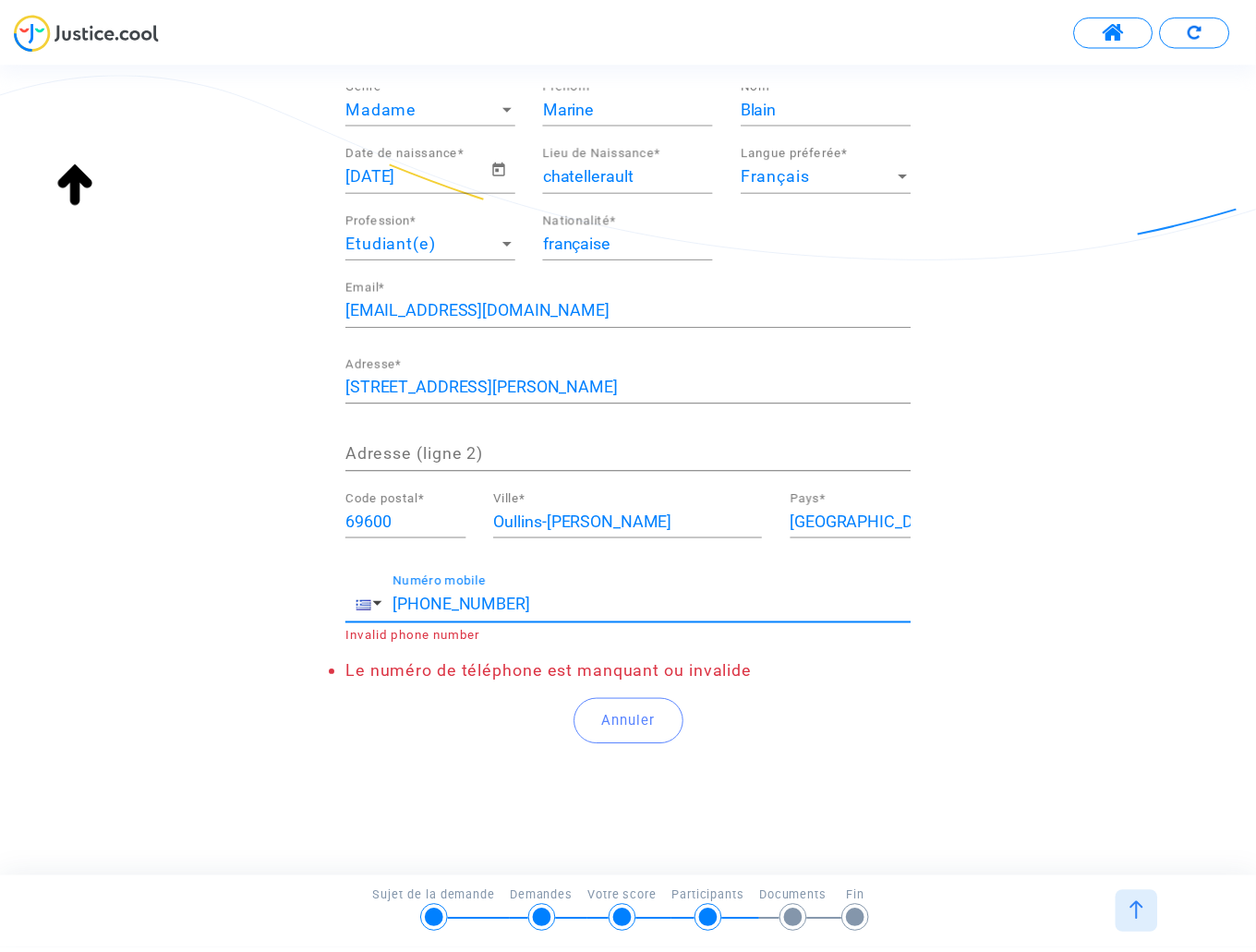
scroll to position [0, 0]
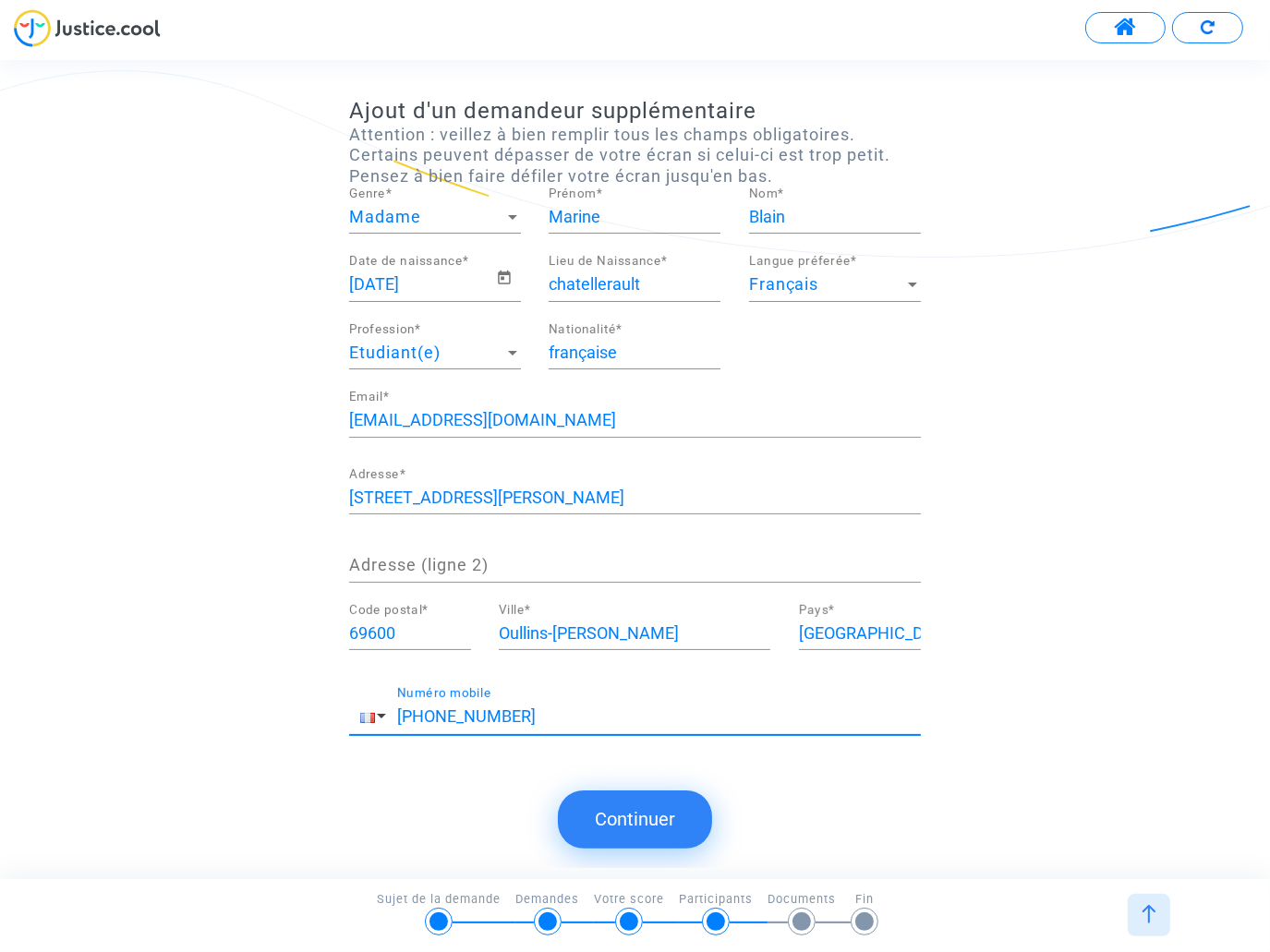
type input "+330777063763"
click at [247, 556] on div "Ajout d'un demandeur supplémentaire Attention : veillez à bien remplir tous les…" at bounding box center [635, 435] width 1270 height 676
click at [653, 827] on button "Continuer" at bounding box center [635, 819] width 154 height 57
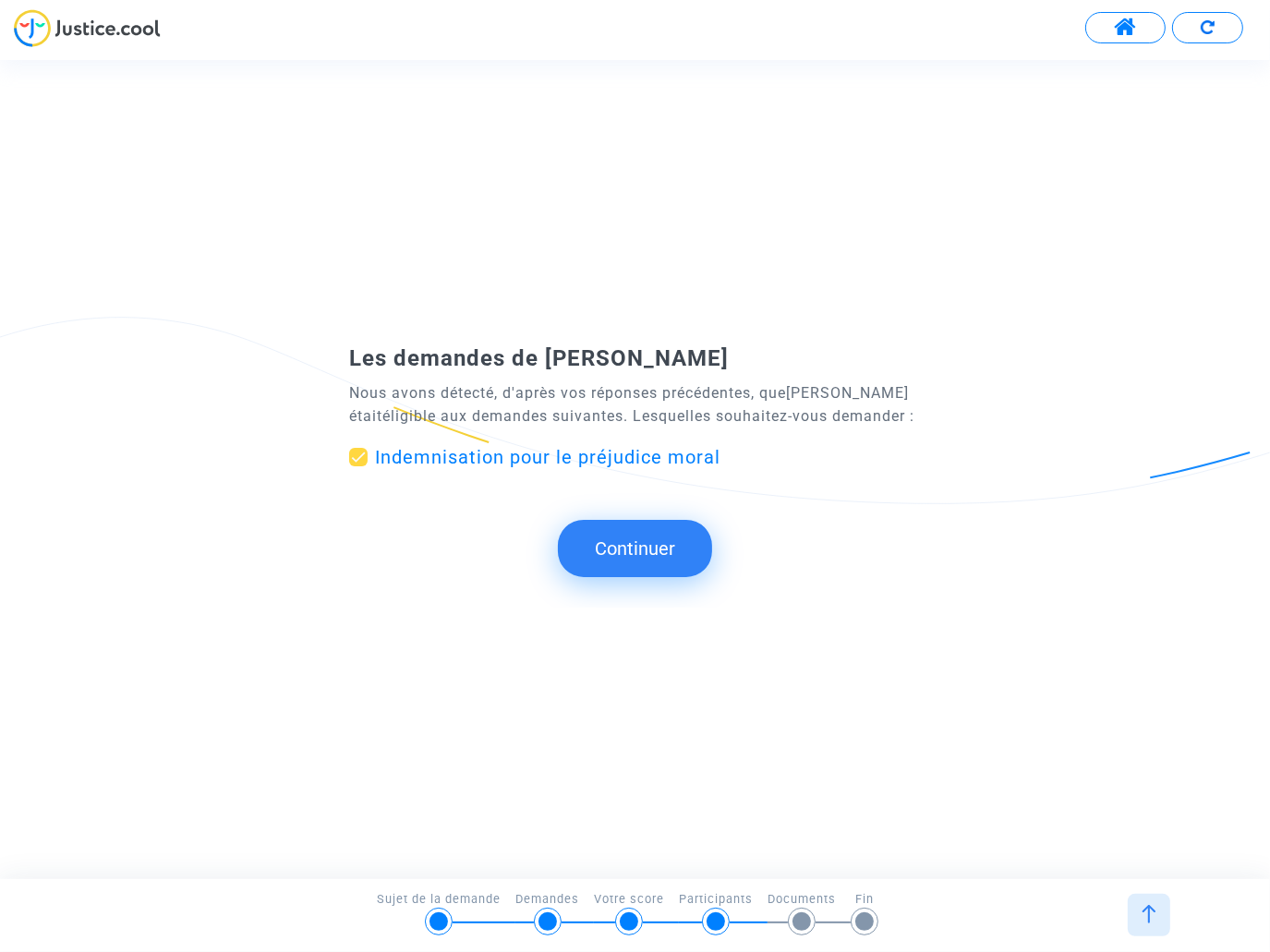
click at [639, 549] on button "Continuer" at bounding box center [635, 549] width 154 height 57
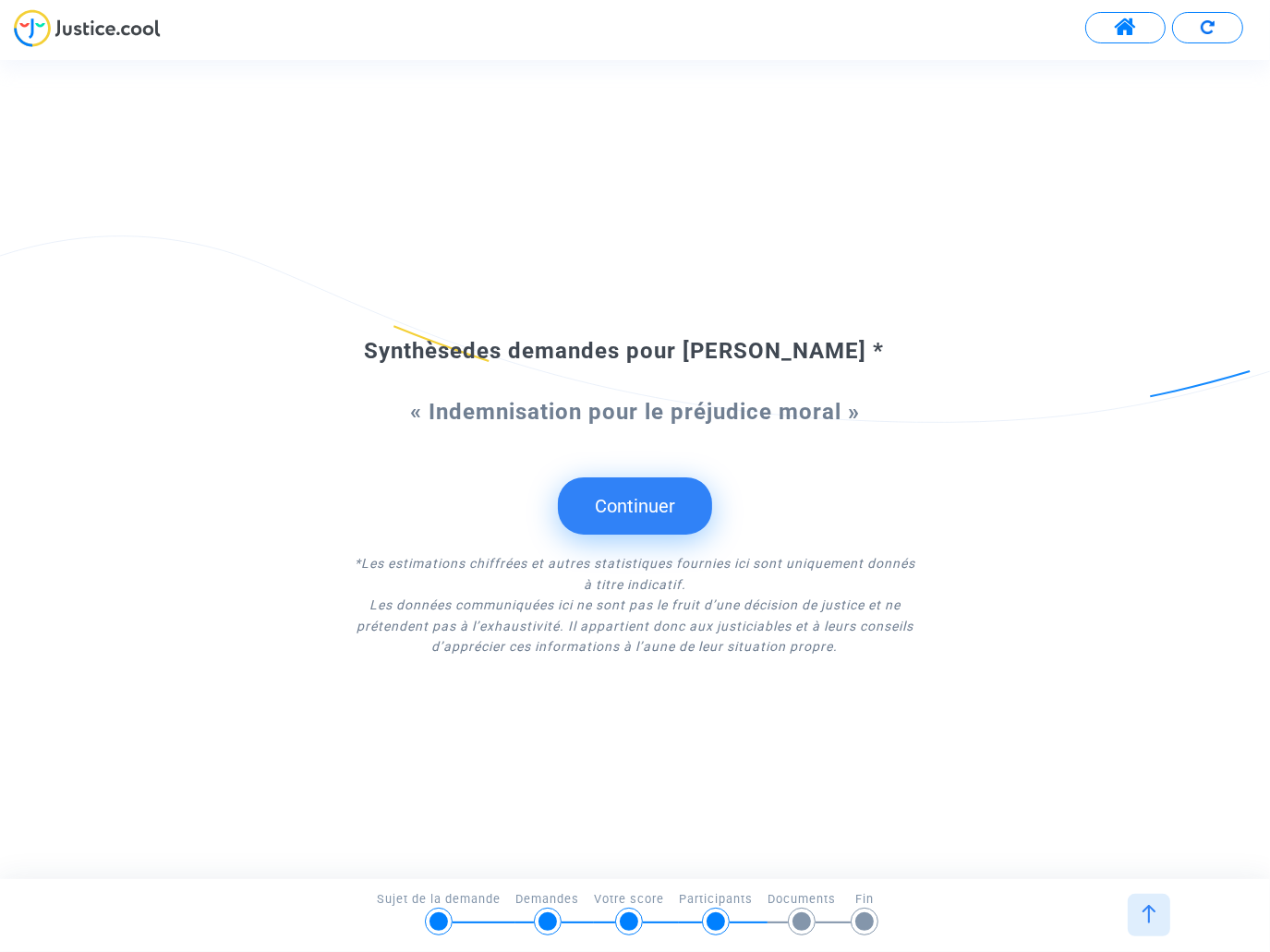
click at [652, 509] on button "Continuer" at bounding box center [635, 506] width 154 height 57
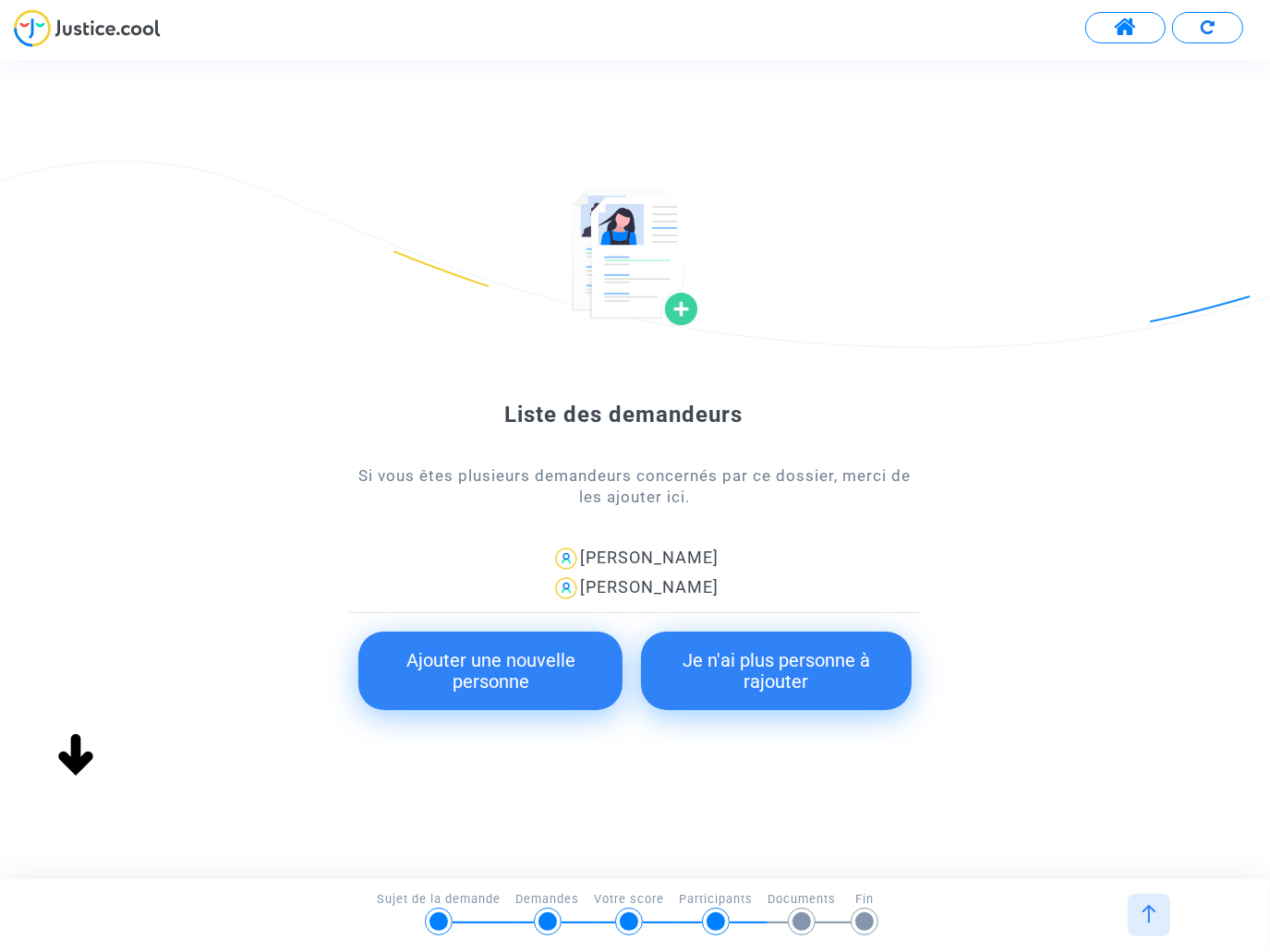
click at [735, 674] on button "Je n'ai plus personne à rajouter" at bounding box center [777, 671] width 270 height 79
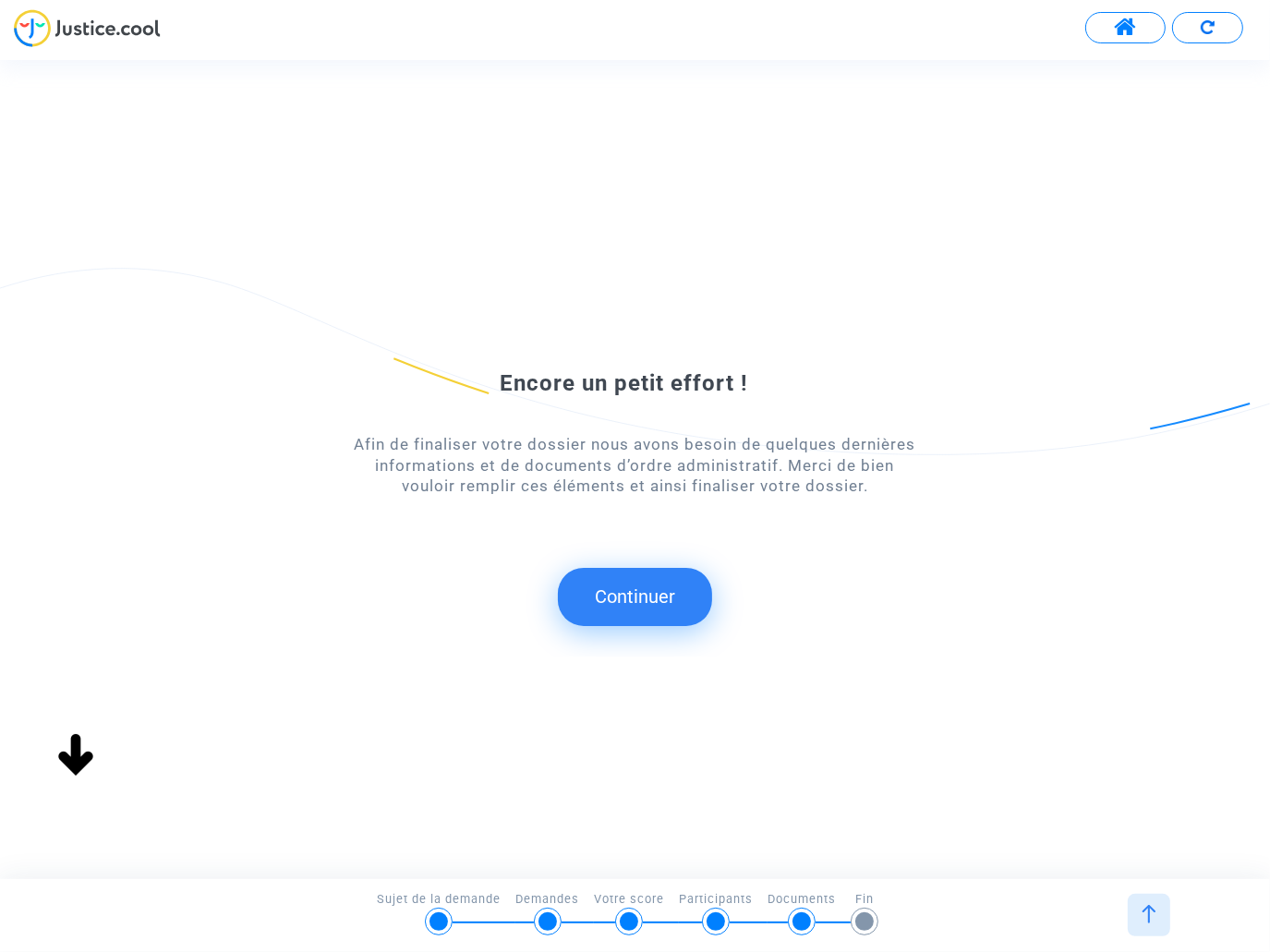
click at [642, 617] on button "Continuer" at bounding box center [635, 597] width 154 height 57
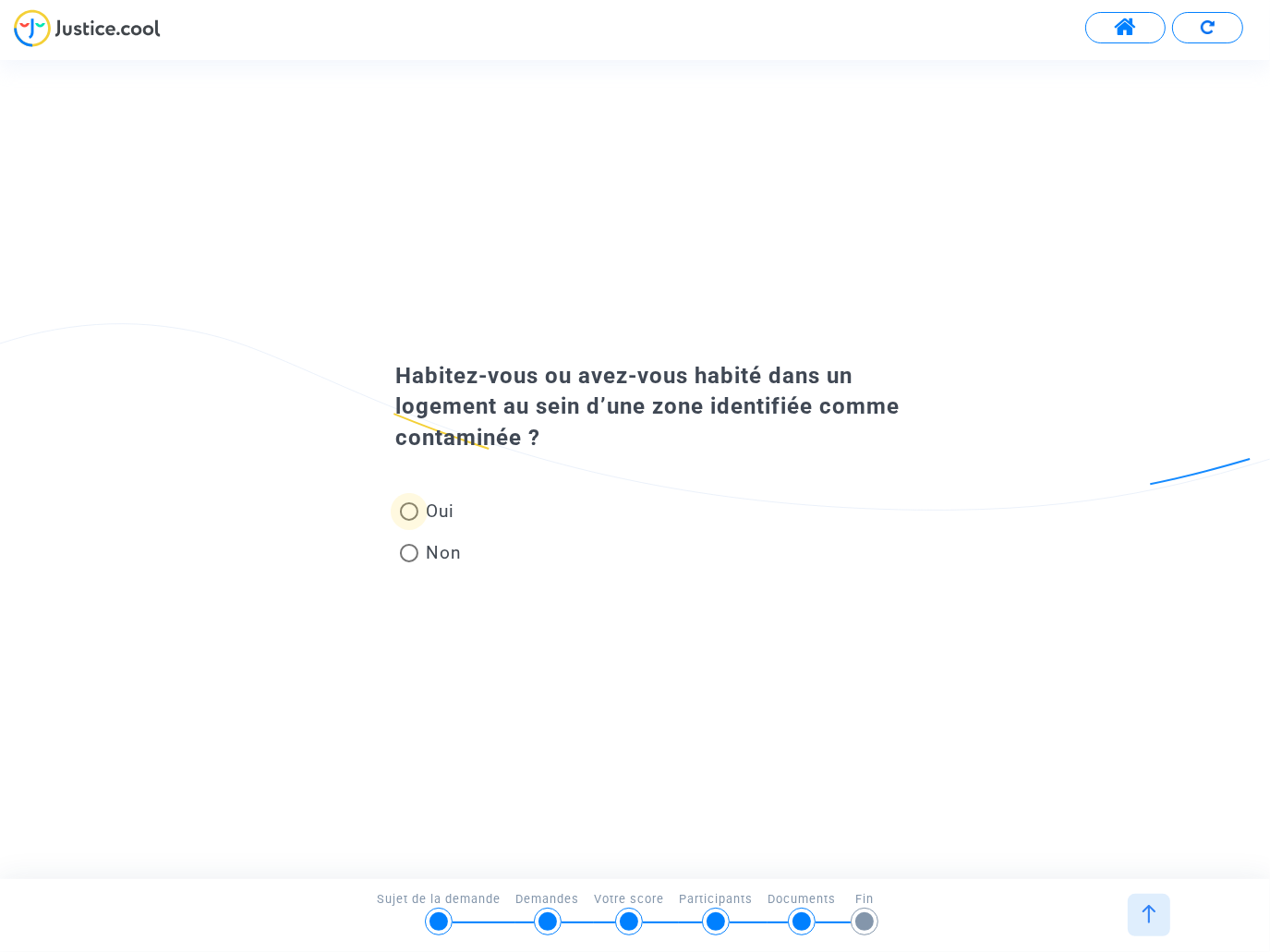
click at [440, 511] on span "Oui" at bounding box center [436, 510] width 37 height 25
click at [410, 521] on input "Oui" at bounding box center [409, 521] width 1 height 1
radio input "true"
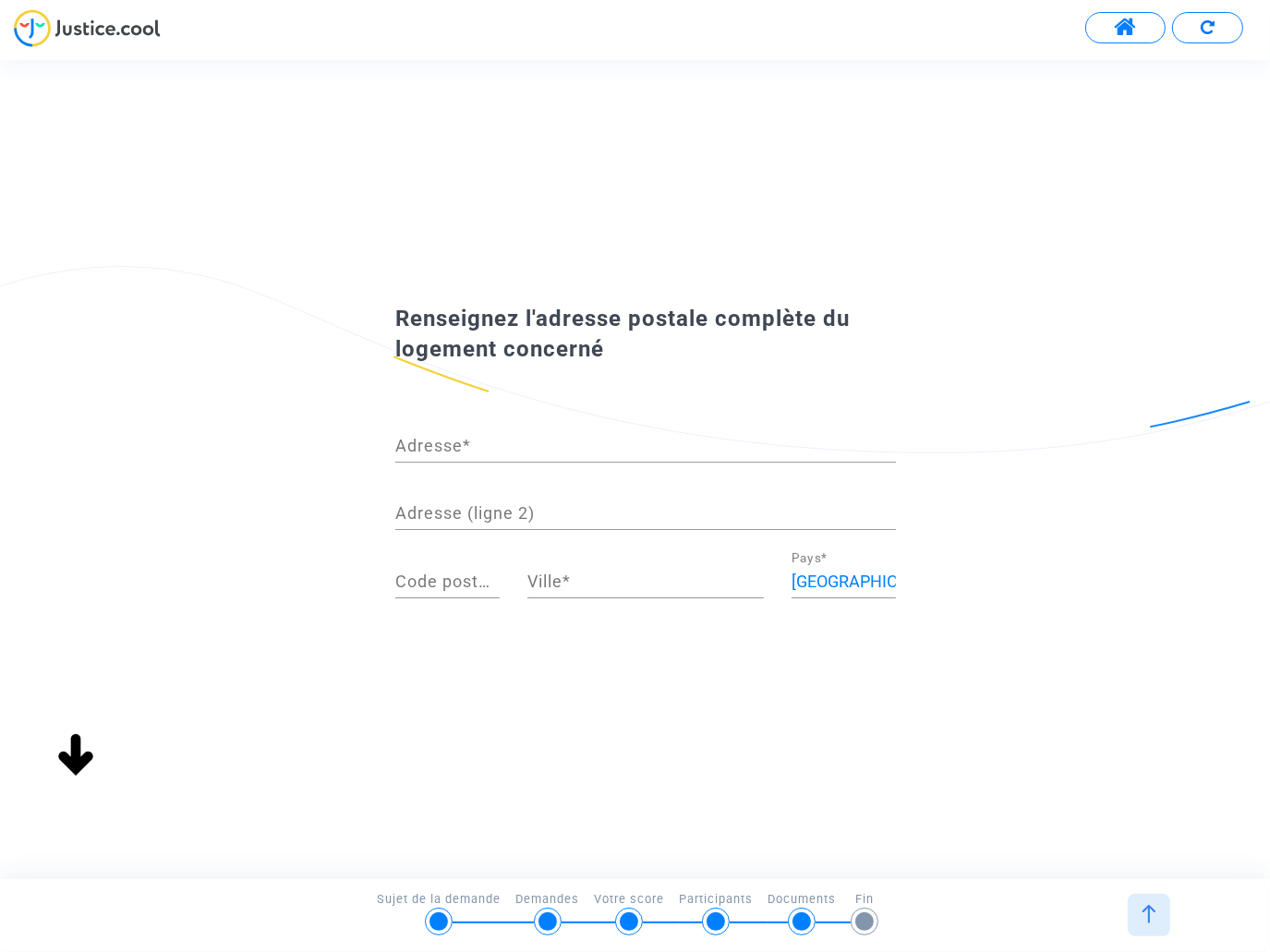
click at [483, 447] on input "Adresse *" at bounding box center [645, 446] width 500 height 19
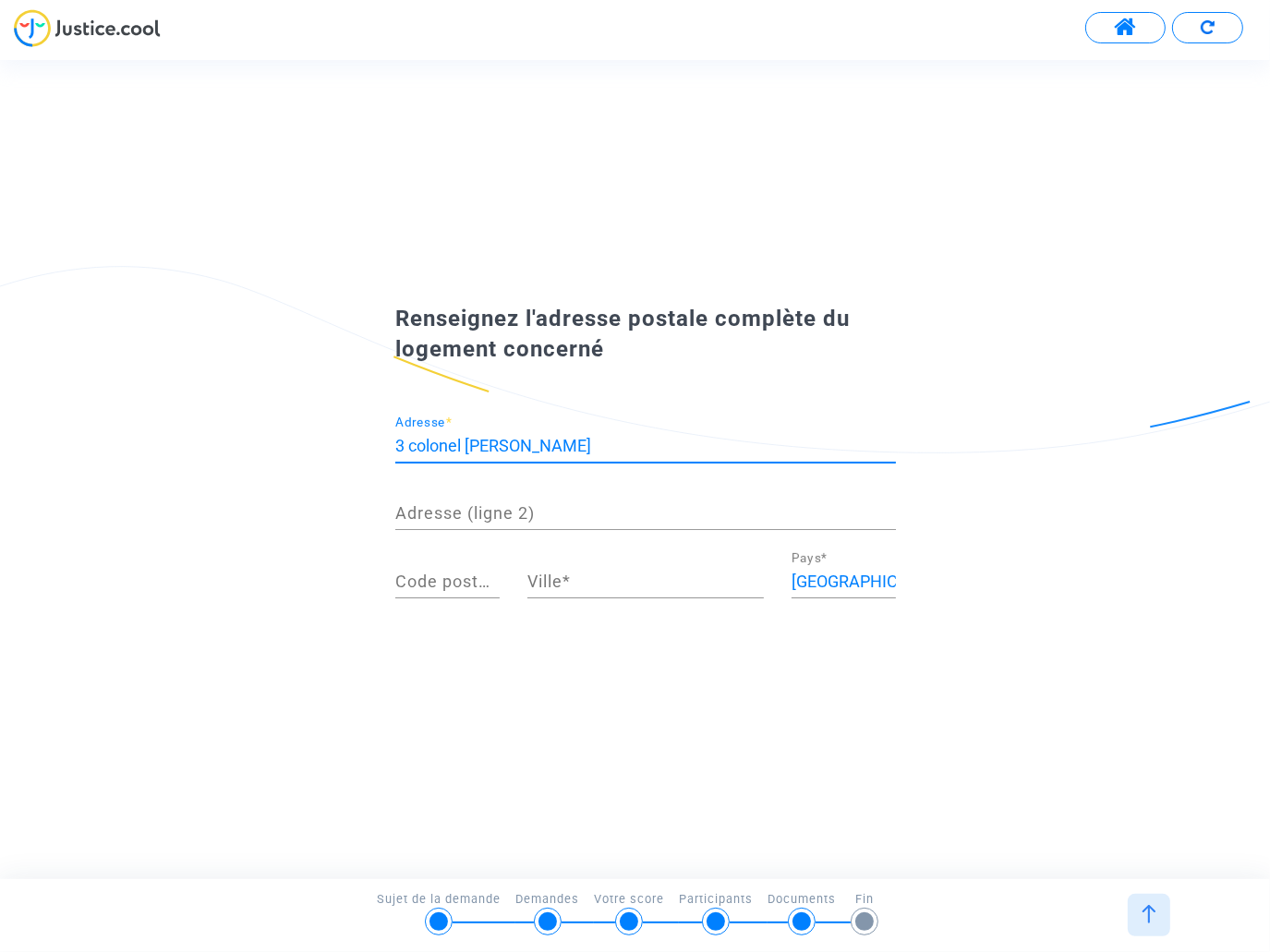
type input "3 colonel sebanne"
click at [442, 584] on input "Code postal *" at bounding box center [448, 581] width 105 height 19
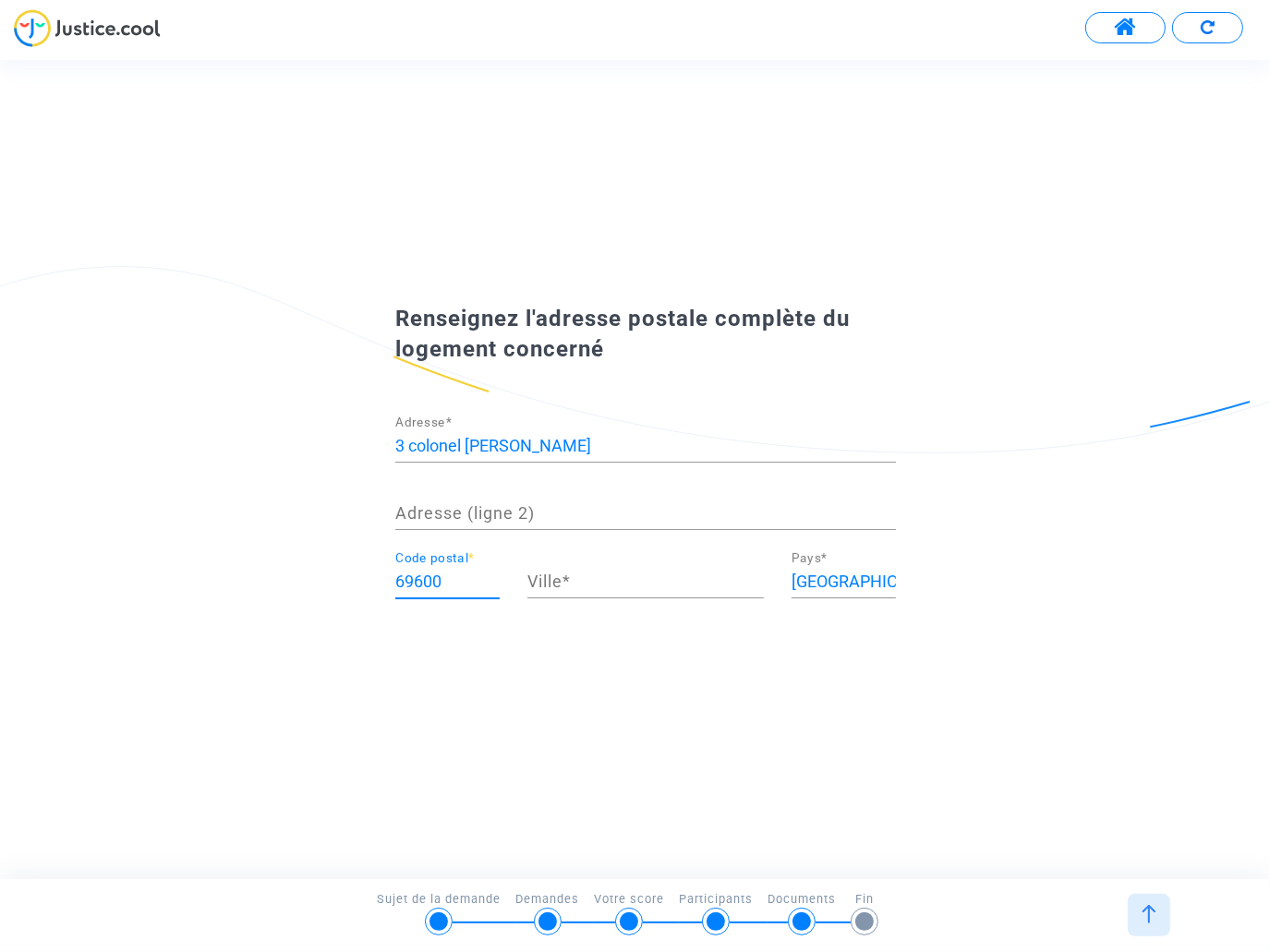
type input "69600"
click at [605, 590] on input "Ville *" at bounding box center [645, 581] width 237 height 19
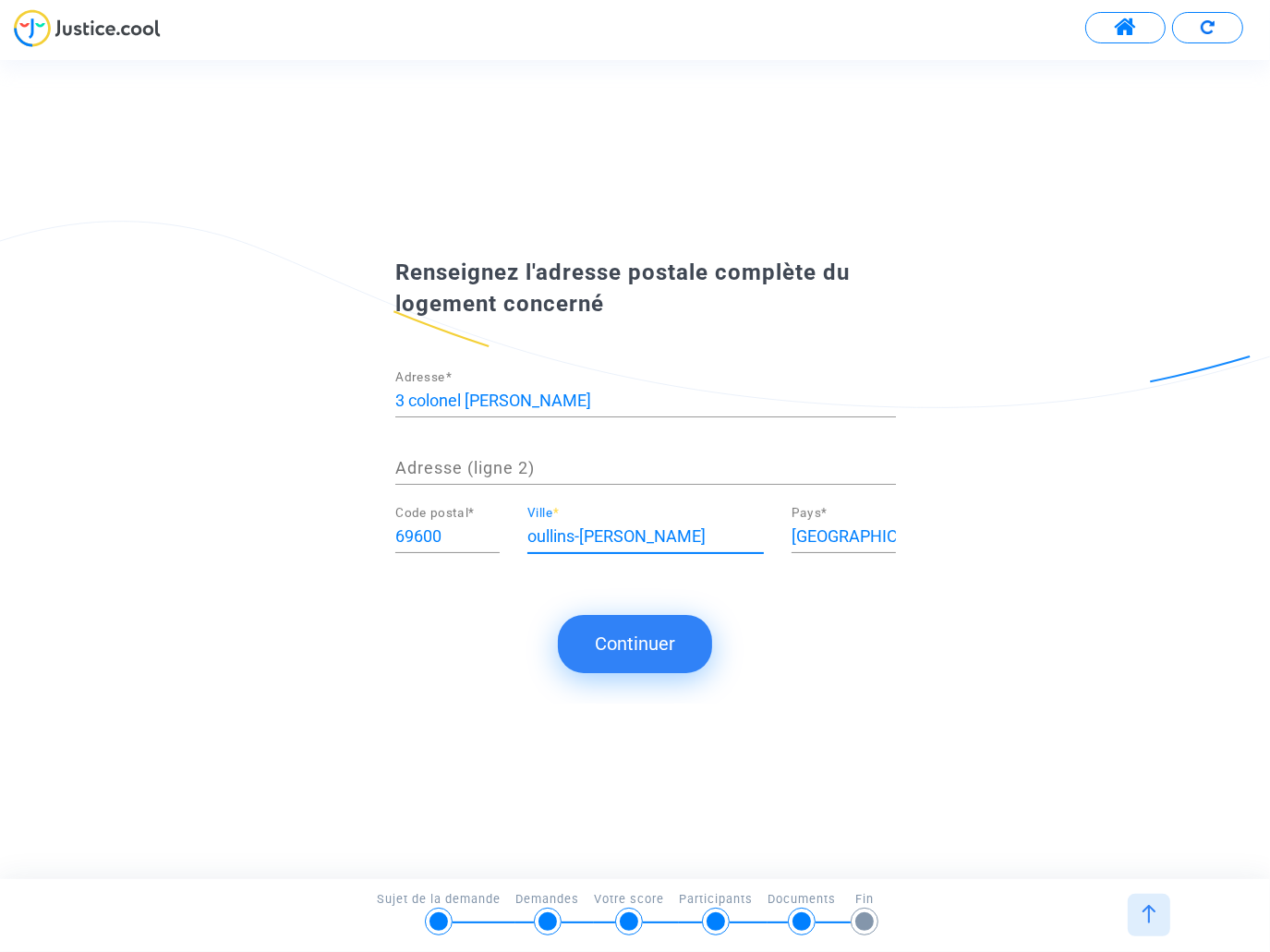
type input "oullins-pierre-benite"
click at [246, 394] on div "Renseignez l'adresse postale complète du logement concerné 3 colonel sebanne Ad…" at bounding box center [635, 423] width 1270 height 350
drag, startPoint x: 558, startPoint y: 398, endPoint x: 301, endPoint y: 377, distance: 257.9
click at [301, 377] on div "Renseignez l'adresse postale complète du logement concerné 3 colonel sebanne Ad…" at bounding box center [635, 423] width 1270 height 350
click at [486, 402] on input "3 colonel sebanne" at bounding box center [645, 401] width 500 height 19
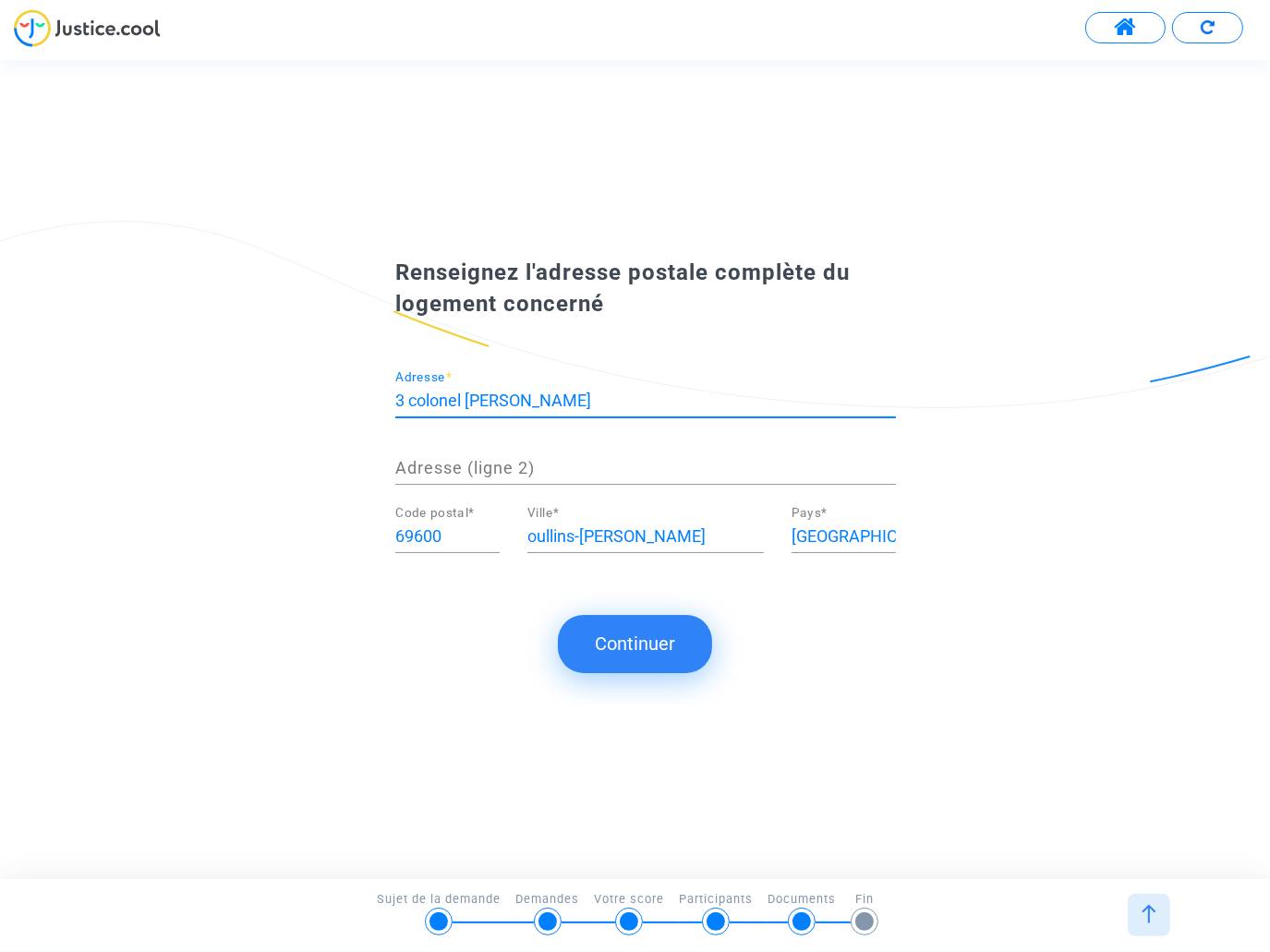
click at [522, 401] on input "3 colonel sebbanne" at bounding box center [645, 401] width 500 height 19
click at [408, 398] on input "3 colonel sebbane" at bounding box center [645, 401] width 500 height 19
type input "3 rue colonel sebbane"
drag, startPoint x: 579, startPoint y: 406, endPoint x: 214, endPoint y: 579, distance: 403.9
click at [214, 579] on div "Renseignez l'adresse postale complète du logement concerné 3 rue colonel sebban…" at bounding box center [635, 423] width 1270 height 350
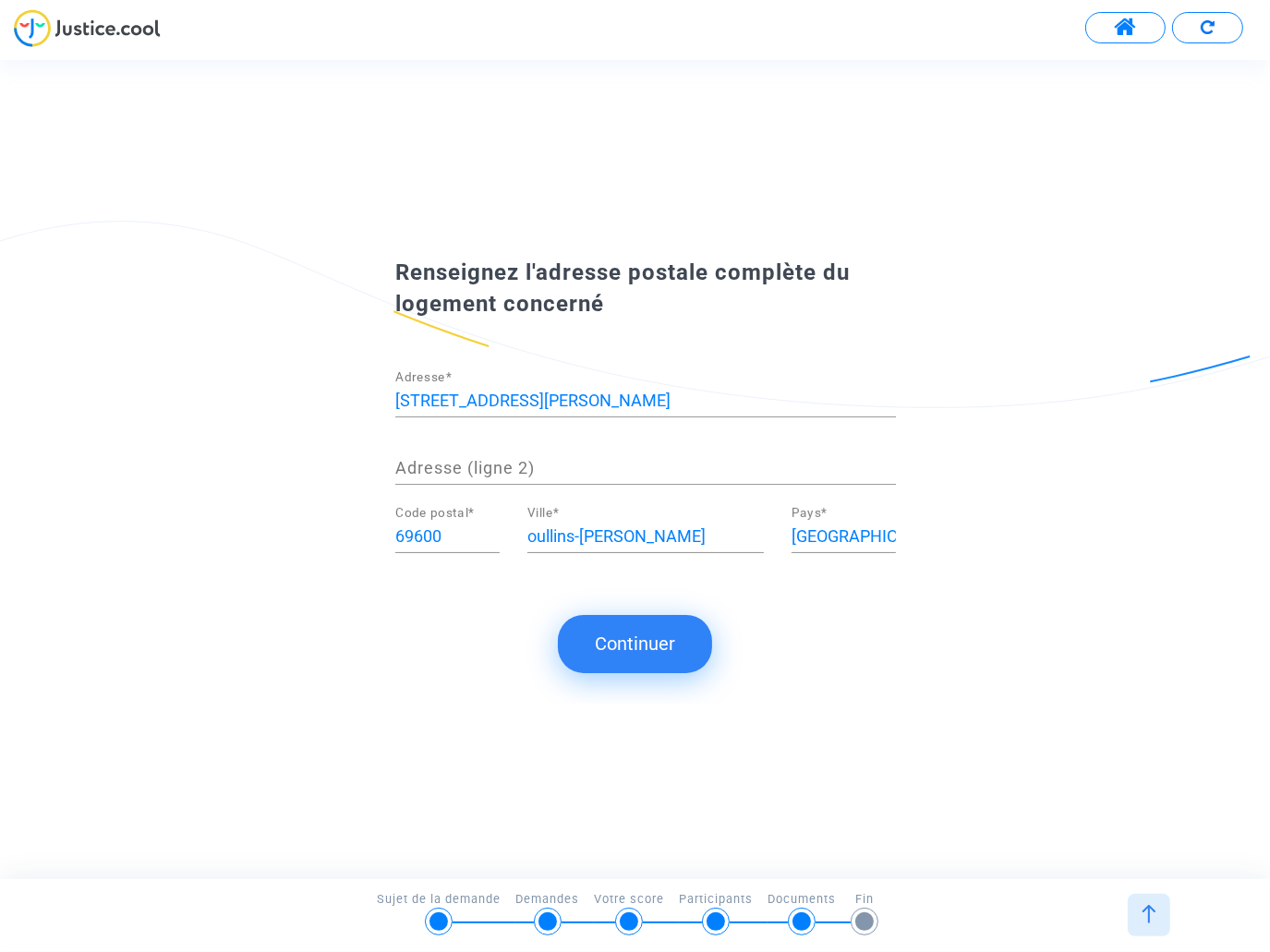
click at [592, 632] on button "Continuer" at bounding box center [635, 643] width 154 height 57
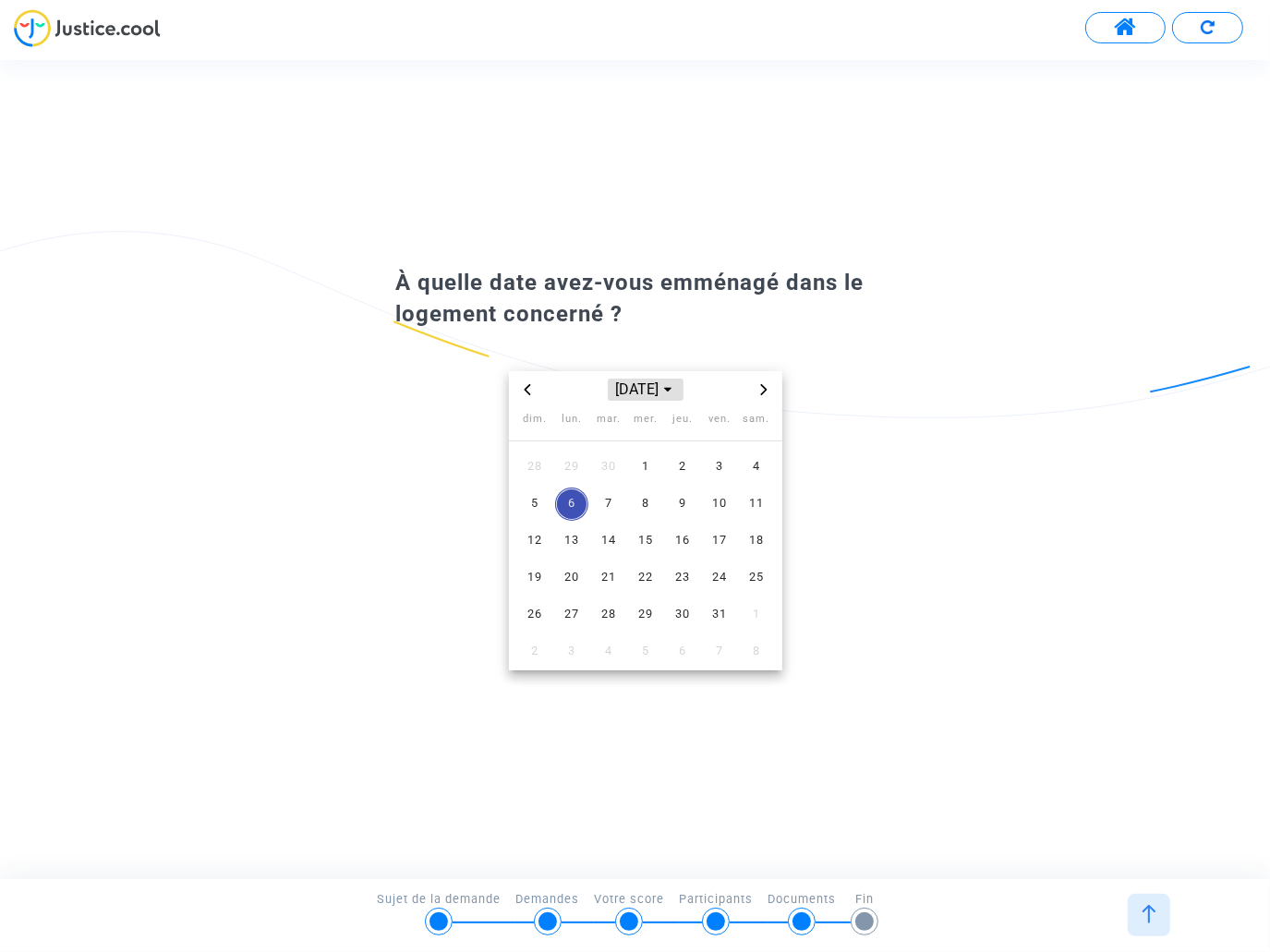
click at [675, 396] on span "Choose month and year" at bounding box center [667, 390] width 15 height 15
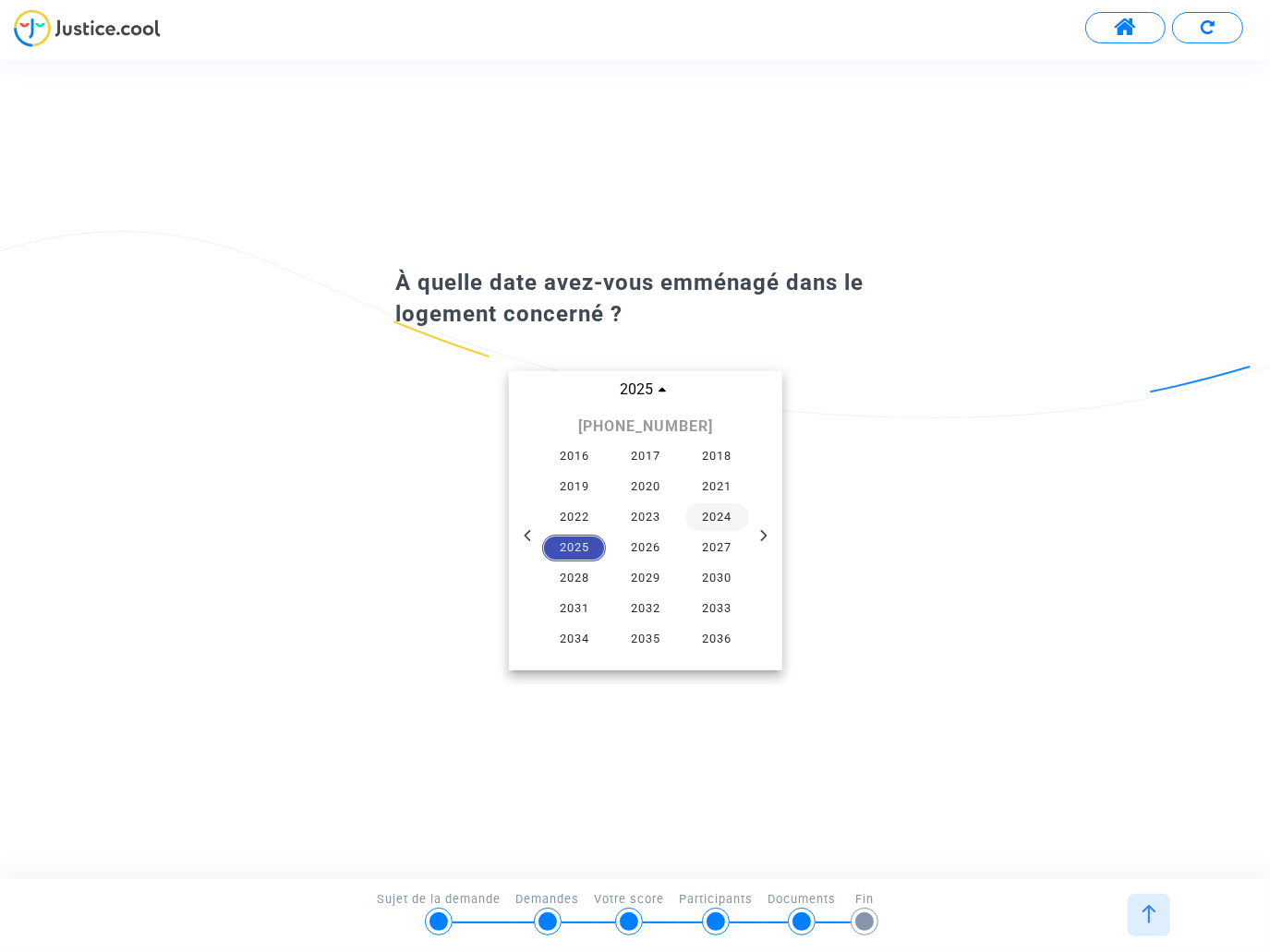
click at [719, 526] on span "2024" at bounding box center [718, 517] width 65 height 28
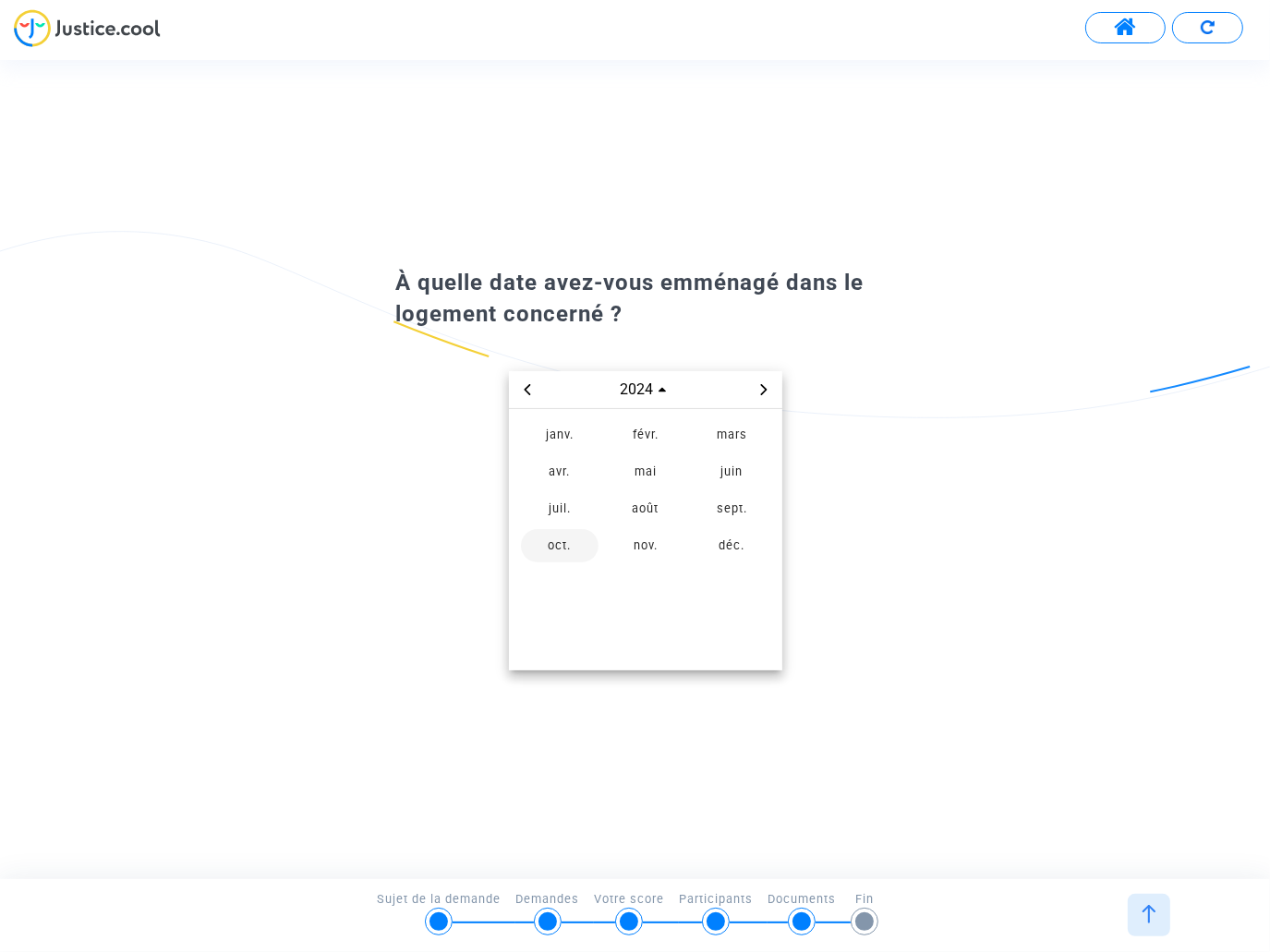
click at [556, 541] on span "oct." at bounding box center [560, 546] width 78 height 34
click at [605, 469] on span "1" at bounding box center [609, 468] width 34 height 34
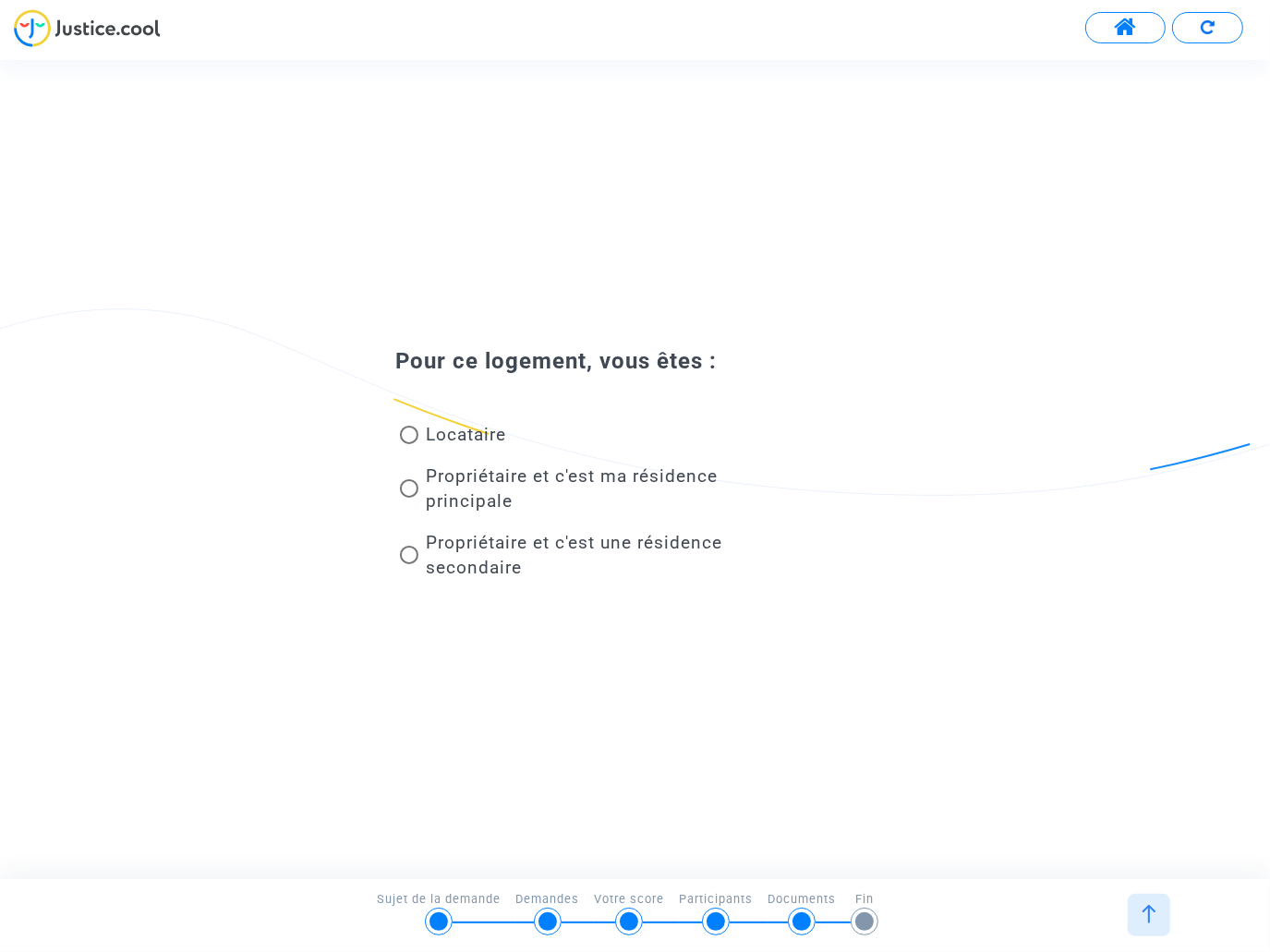
click at [451, 446] on span "Locataire" at bounding box center [462, 434] width 88 height 25
click at [410, 445] on input "Locataire" at bounding box center [409, 444] width 1 height 1
radio input "true"
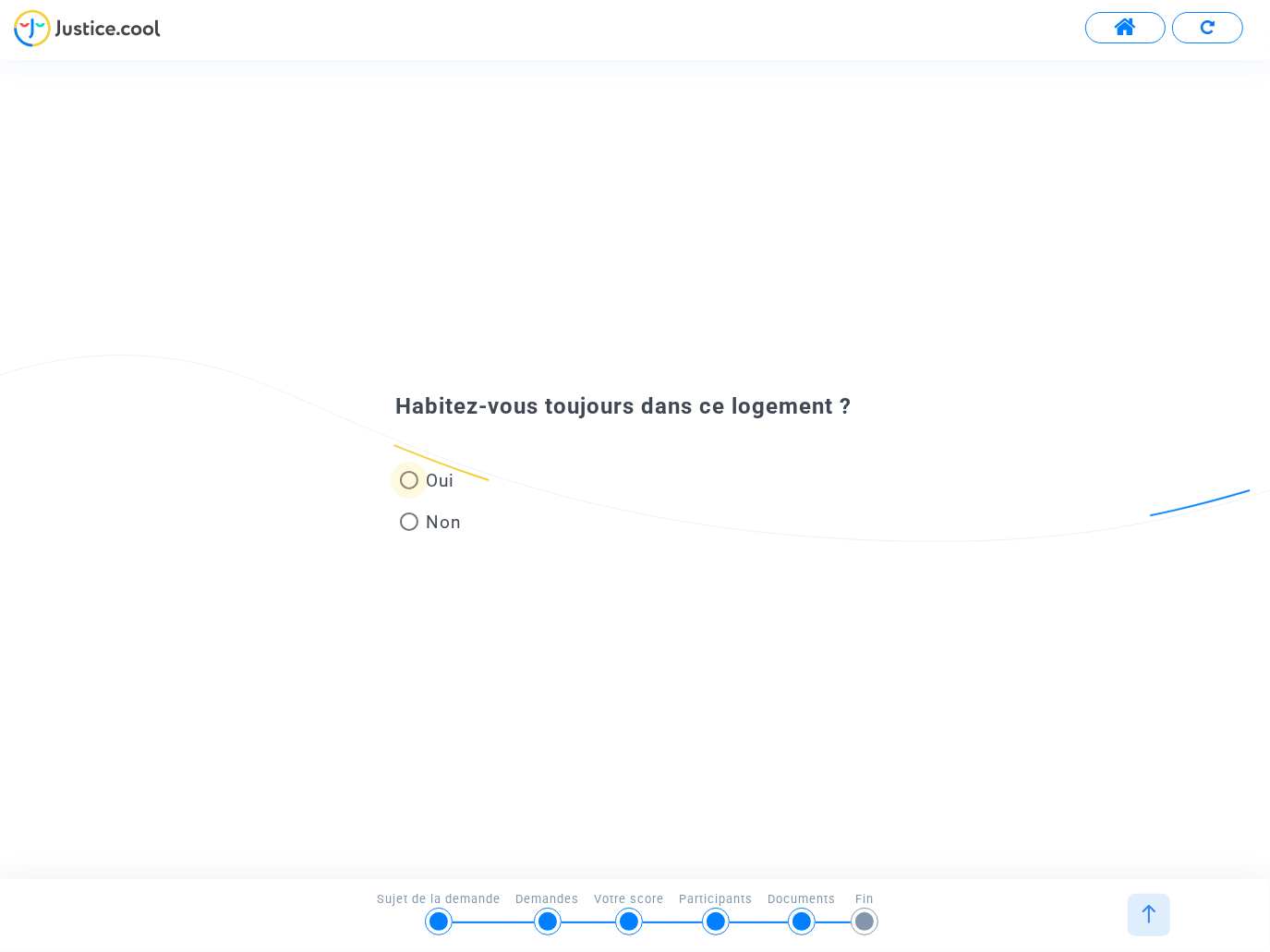
click at [427, 475] on span "Oui" at bounding box center [436, 480] width 37 height 25
click at [410, 489] on input "Oui" at bounding box center [409, 489] width 1 height 1
radio input "true"
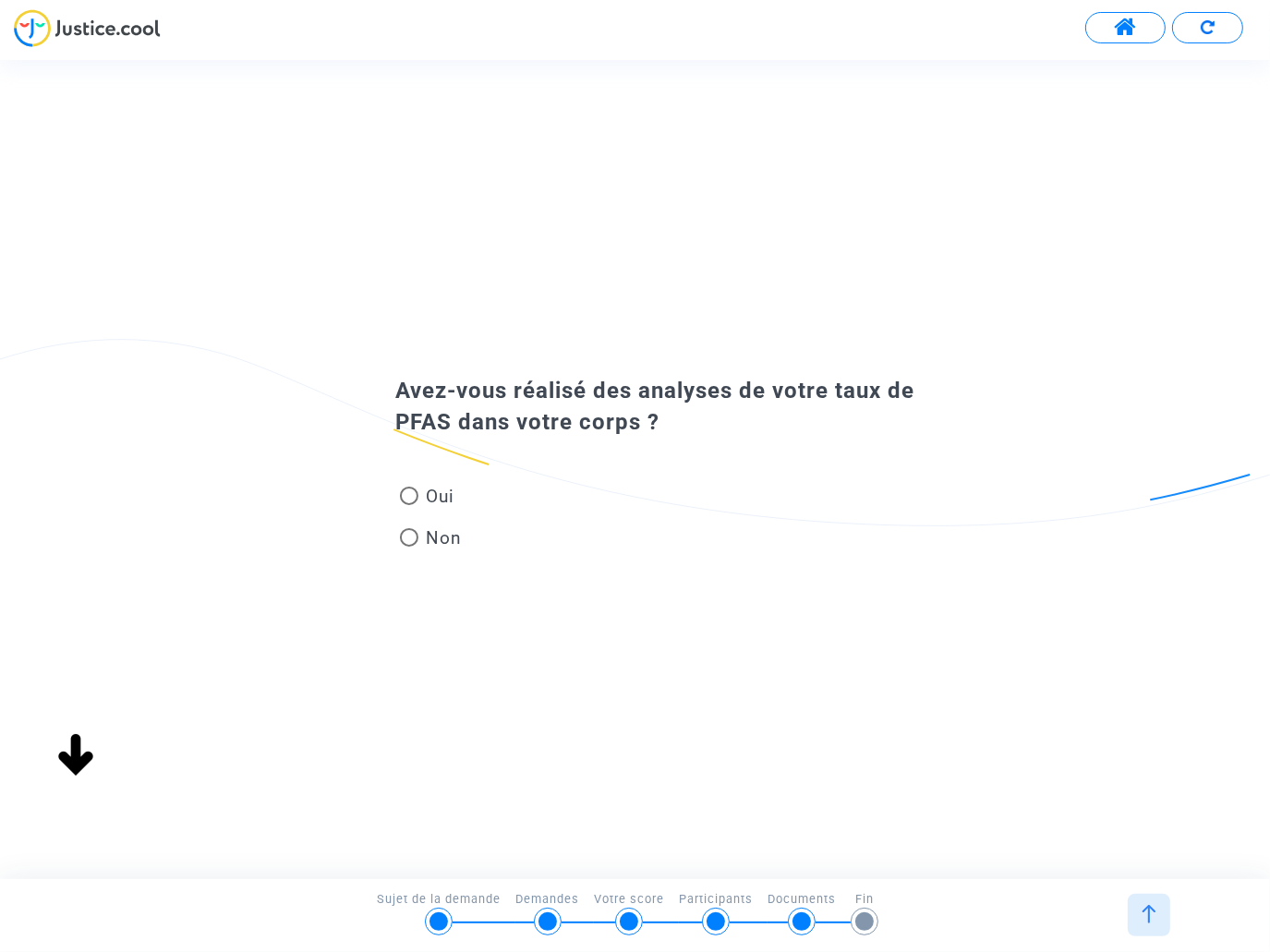
click at [440, 542] on span "Non" at bounding box center [440, 538] width 43 height 25
click at [410, 547] on input "Non" at bounding box center [409, 547] width 1 height 1
radio input "true"
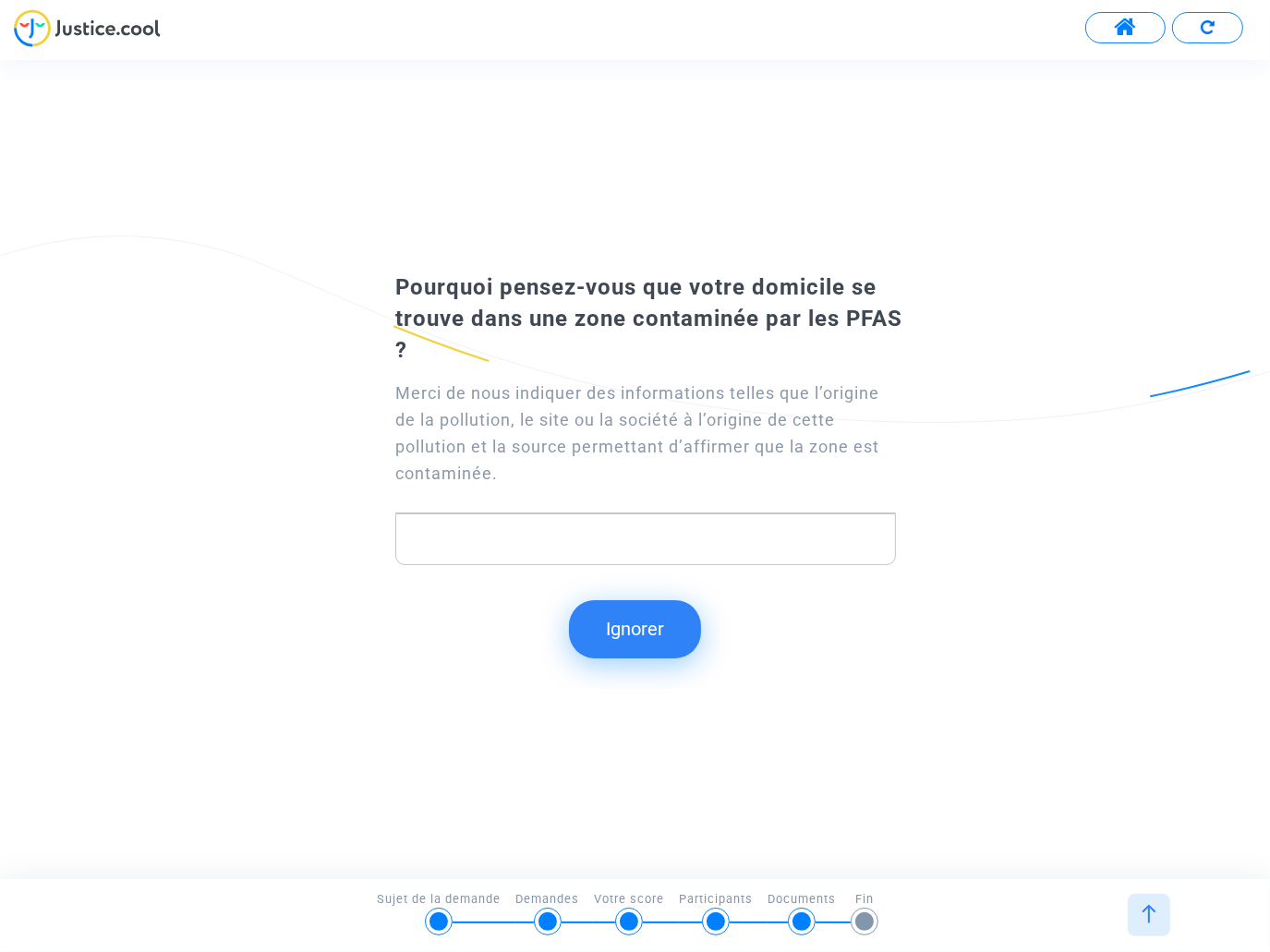
click at [639, 542] on p "Rich Text Editor, main" at bounding box center [646, 539] width 482 height 23
click at [476, 529] on p "Rich Text Editor, main" at bounding box center [646, 539] width 482 height 23
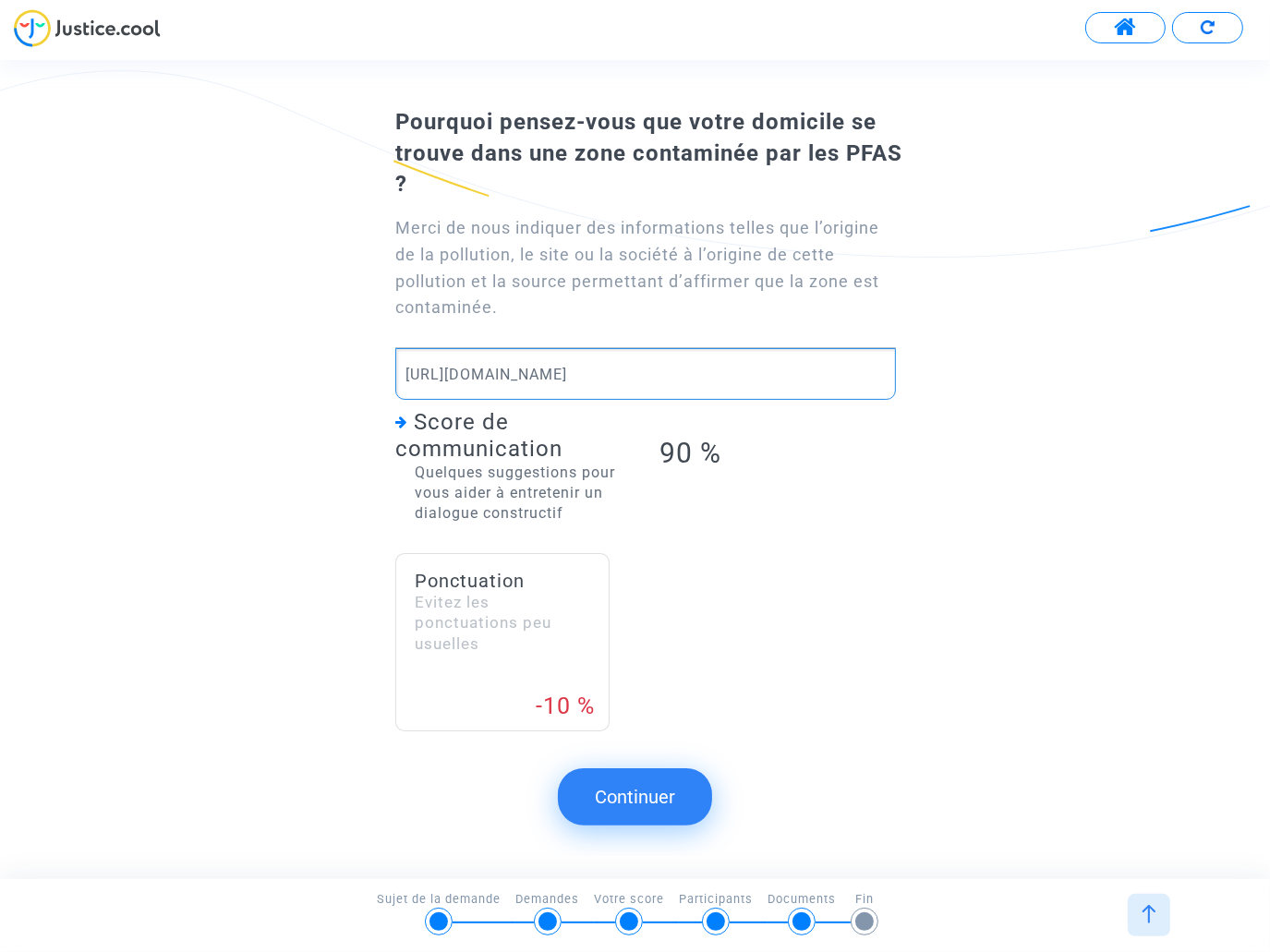
click at [621, 804] on button "Continuer" at bounding box center [635, 797] width 154 height 57
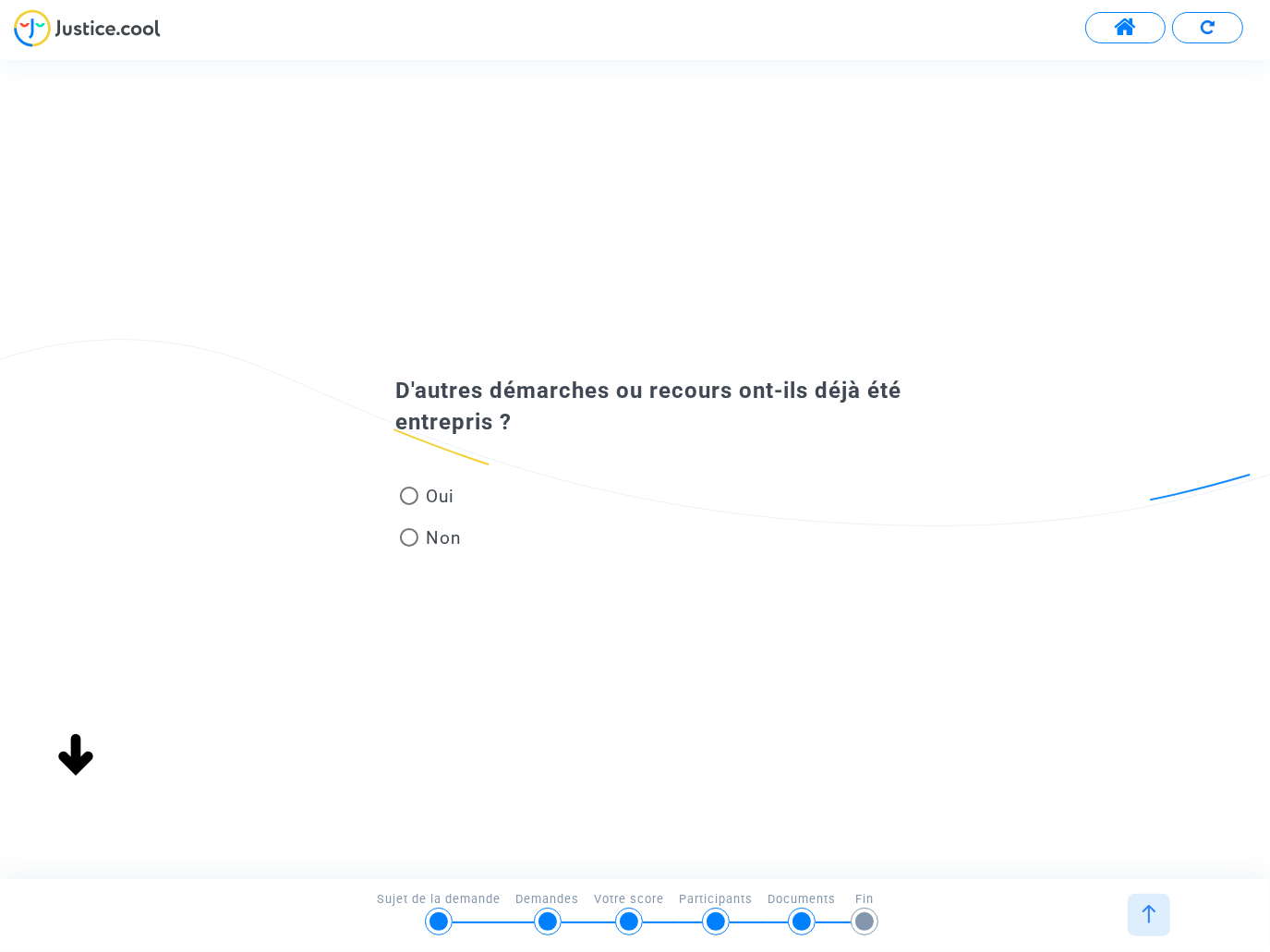
click at [424, 541] on span "Non" at bounding box center [440, 538] width 43 height 25
click at [410, 547] on input "Non" at bounding box center [409, 547] width 1 height 1
radio input "true"
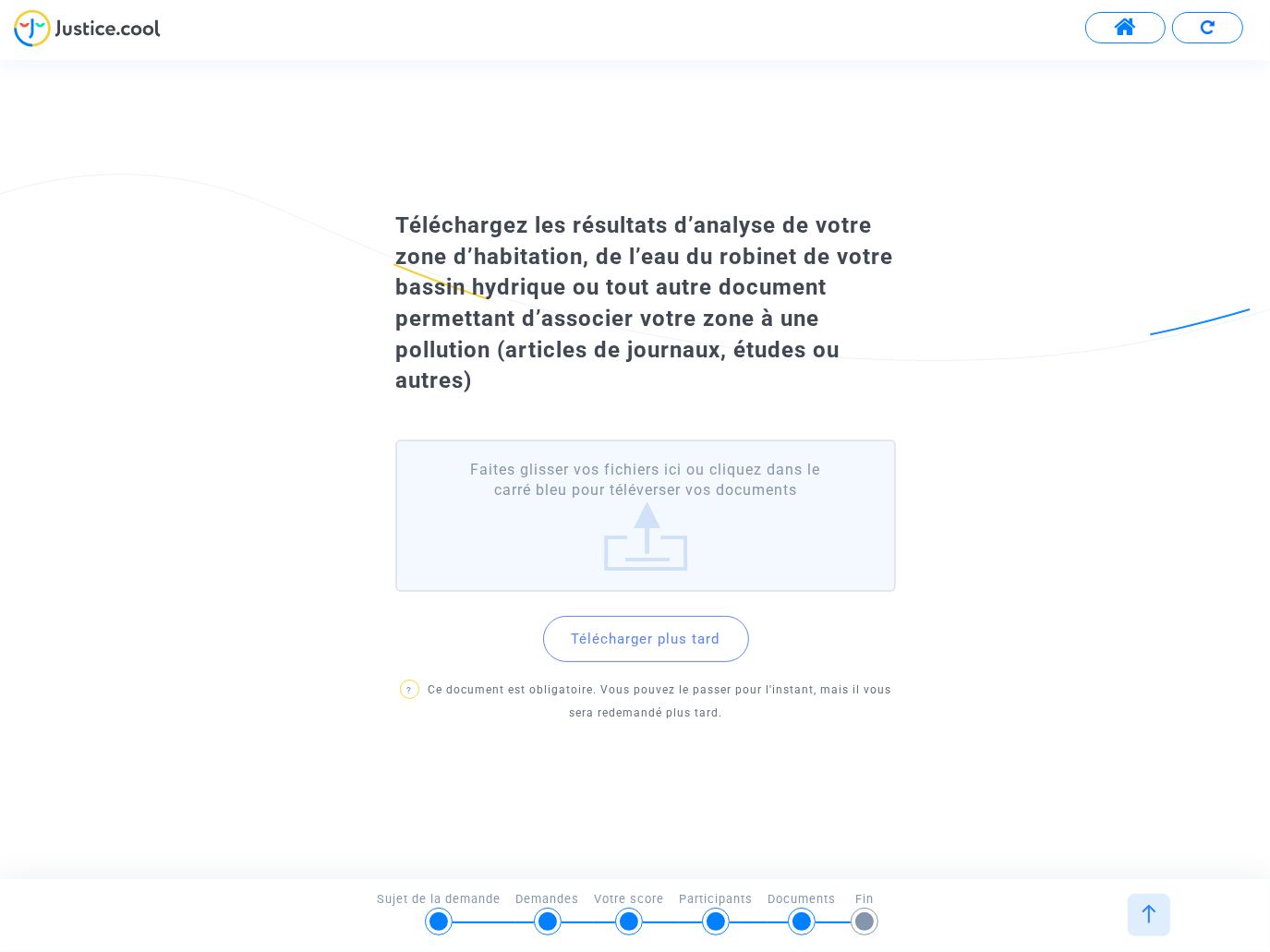
click at [672, 642] on button "Télécharger plus tard" at bounding box center [645, 638] width 206 height 46
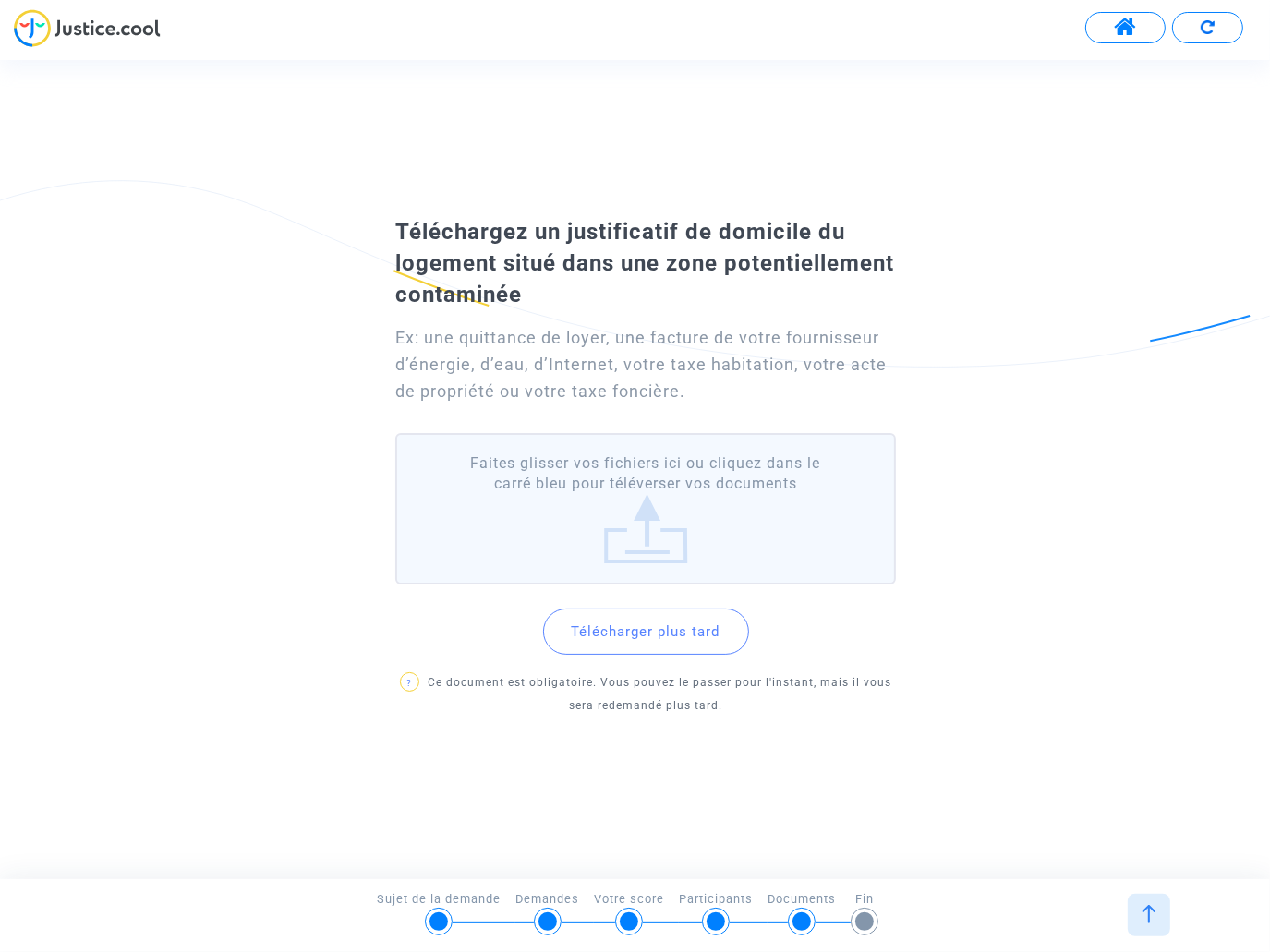
click at [620, 638] on button "Télécharger plus tard" at bounding box center [645, 631] width 206 height 46
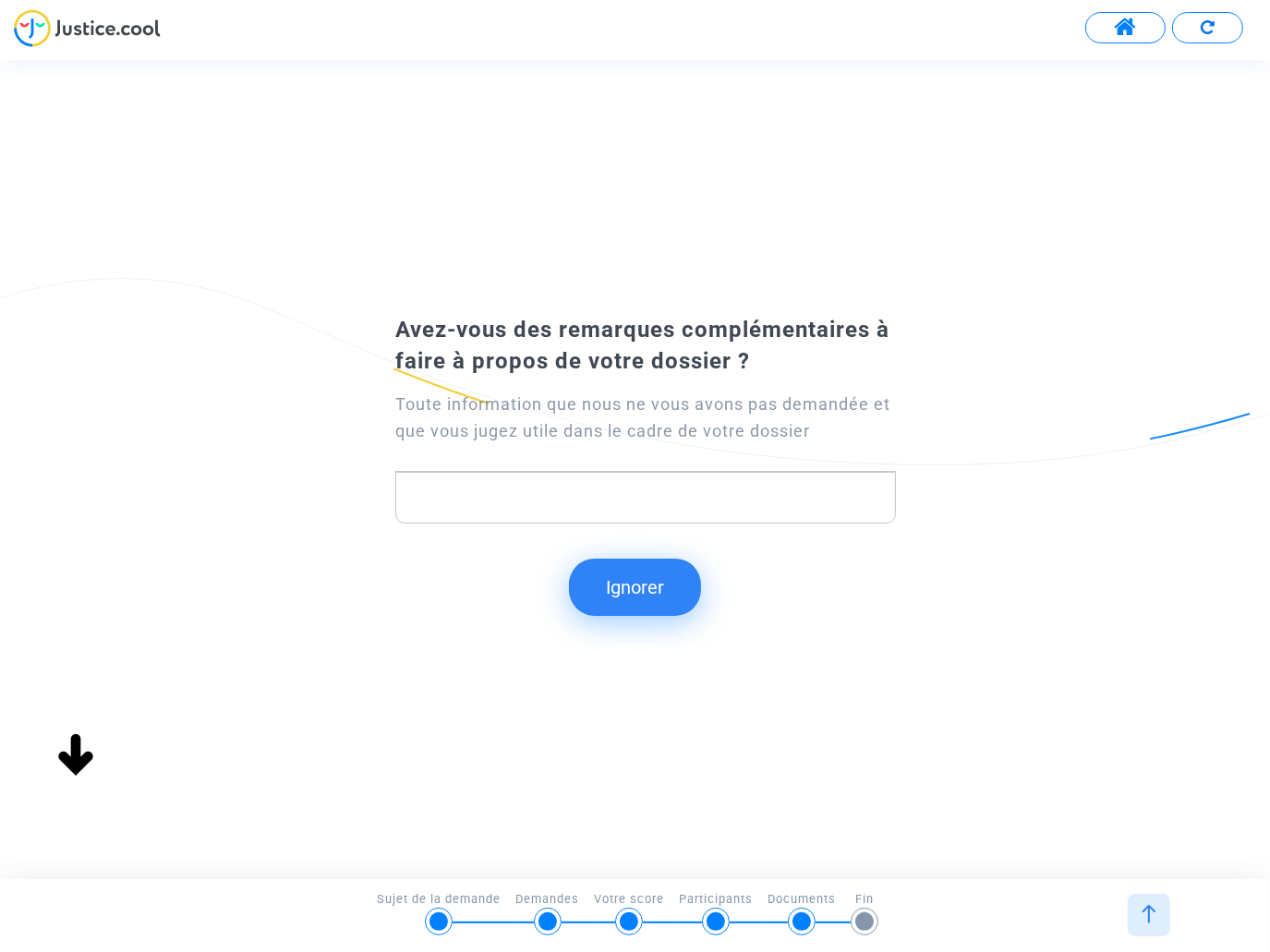
click at [664, 585] on button "Ignorer" at bounding box center [635, 587] width 132 height 57
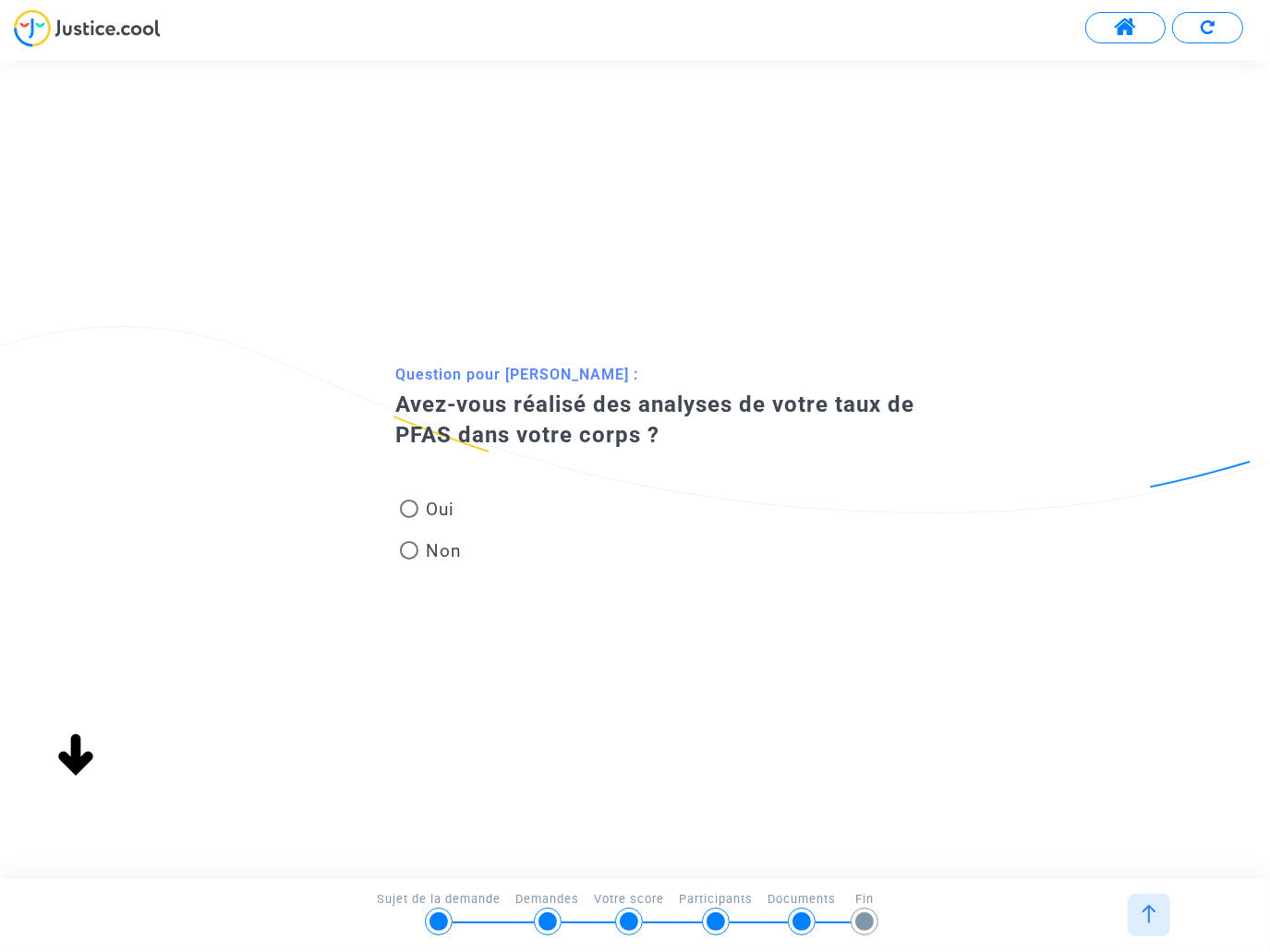
click at [429, 556] on span "Non" at bounding box center [440, 550] width 43 height 25
click at [410, 559] on input "Non" at bounding box center [409, 559] width 1 height 1
radio input "true"
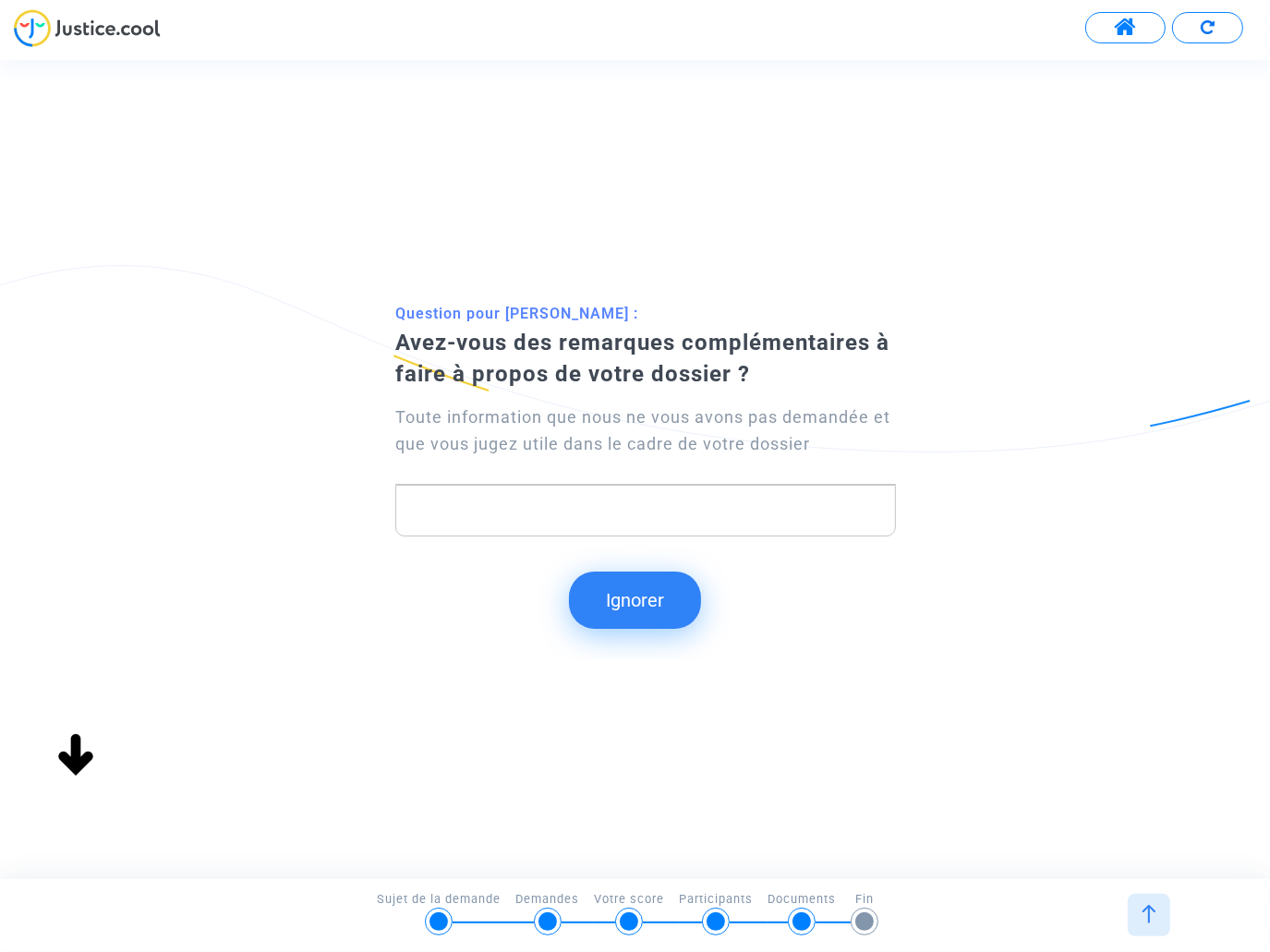
click at [613, 609] on button "Ignorer" at bounding box center [635, 600] width 132 height 57
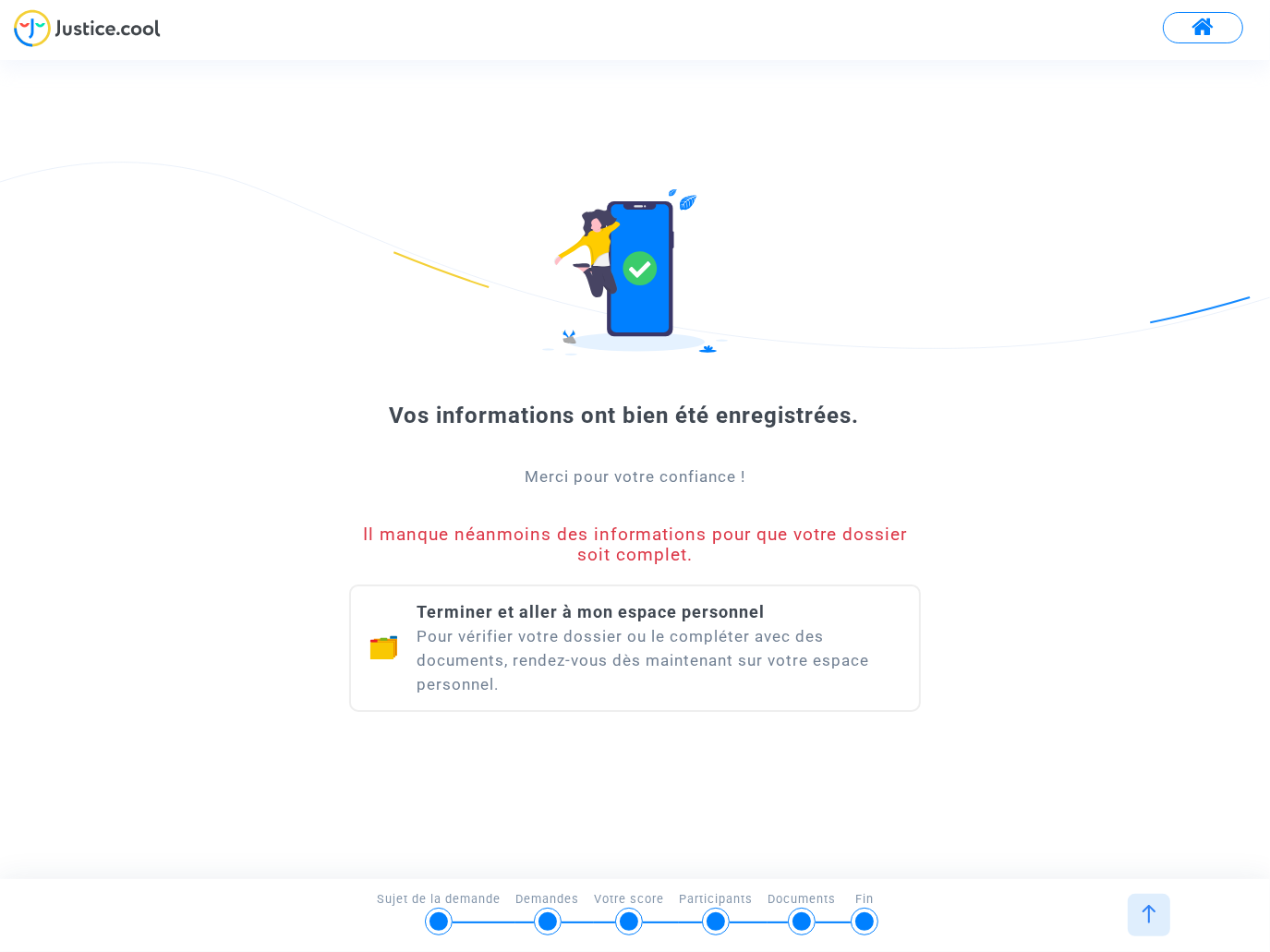
click at [712, 683] on div "Terminer et aller à mon espace personnel Pour vérifier votre dossier ou le comp…" at bounding box center [658, 647] width 484 height 96
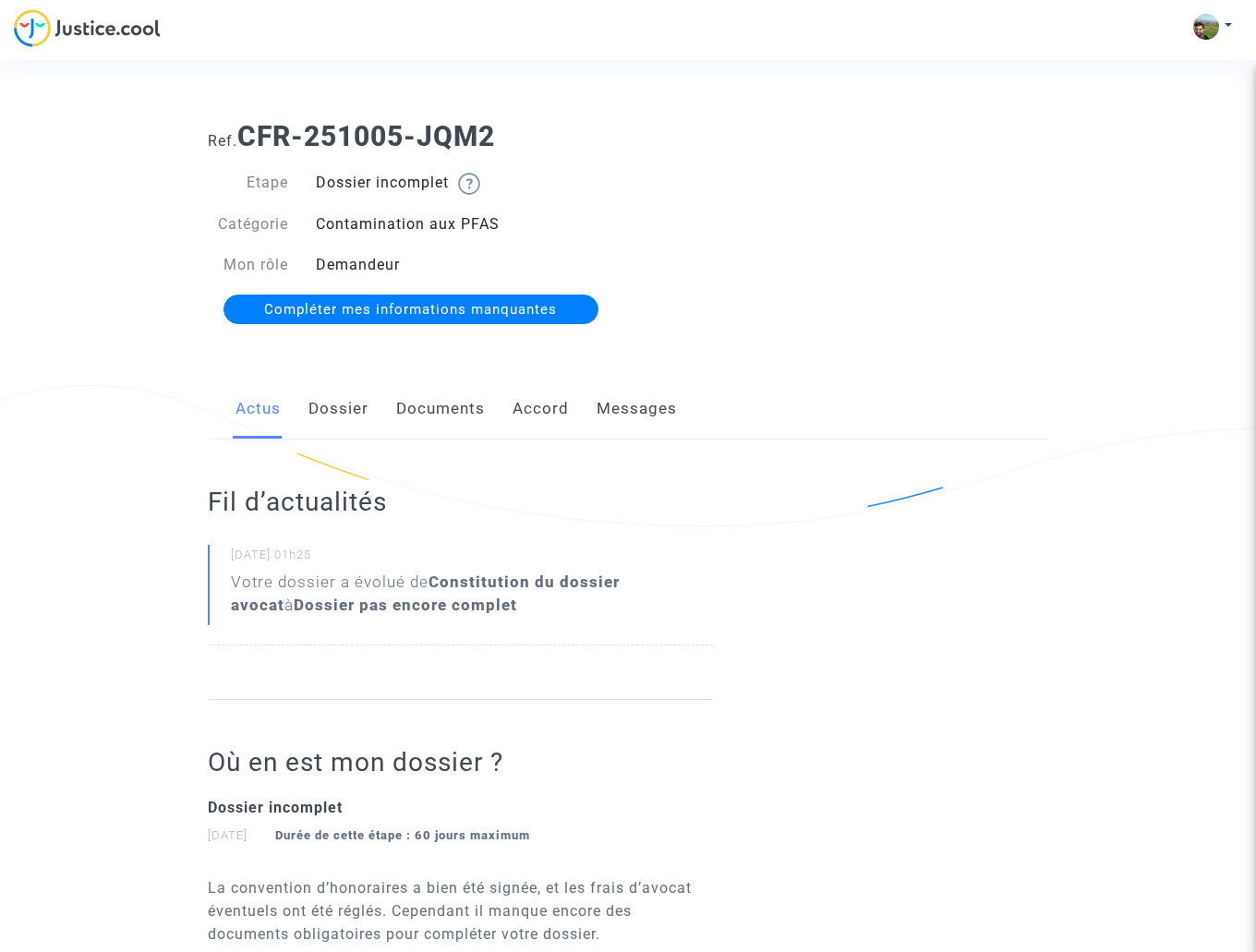
click at [552, 405] on link "Accord" at bounding box center [541, 409] width 56 height 61
